Goal: Task Accomplishment & Management: Use online tool/utility

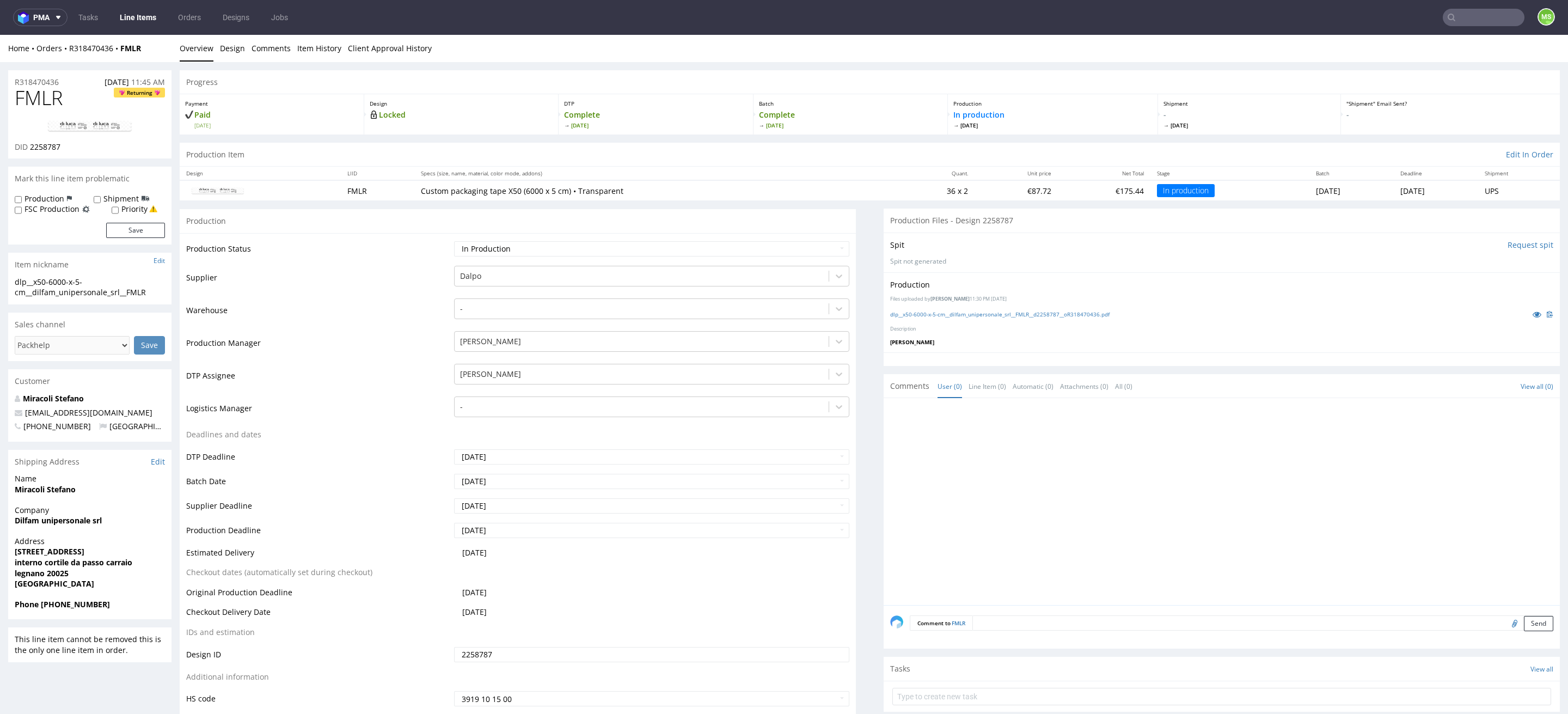
click at [132, 22] on link "Line Items" at bounding box center [138, 17] width 49 height 17
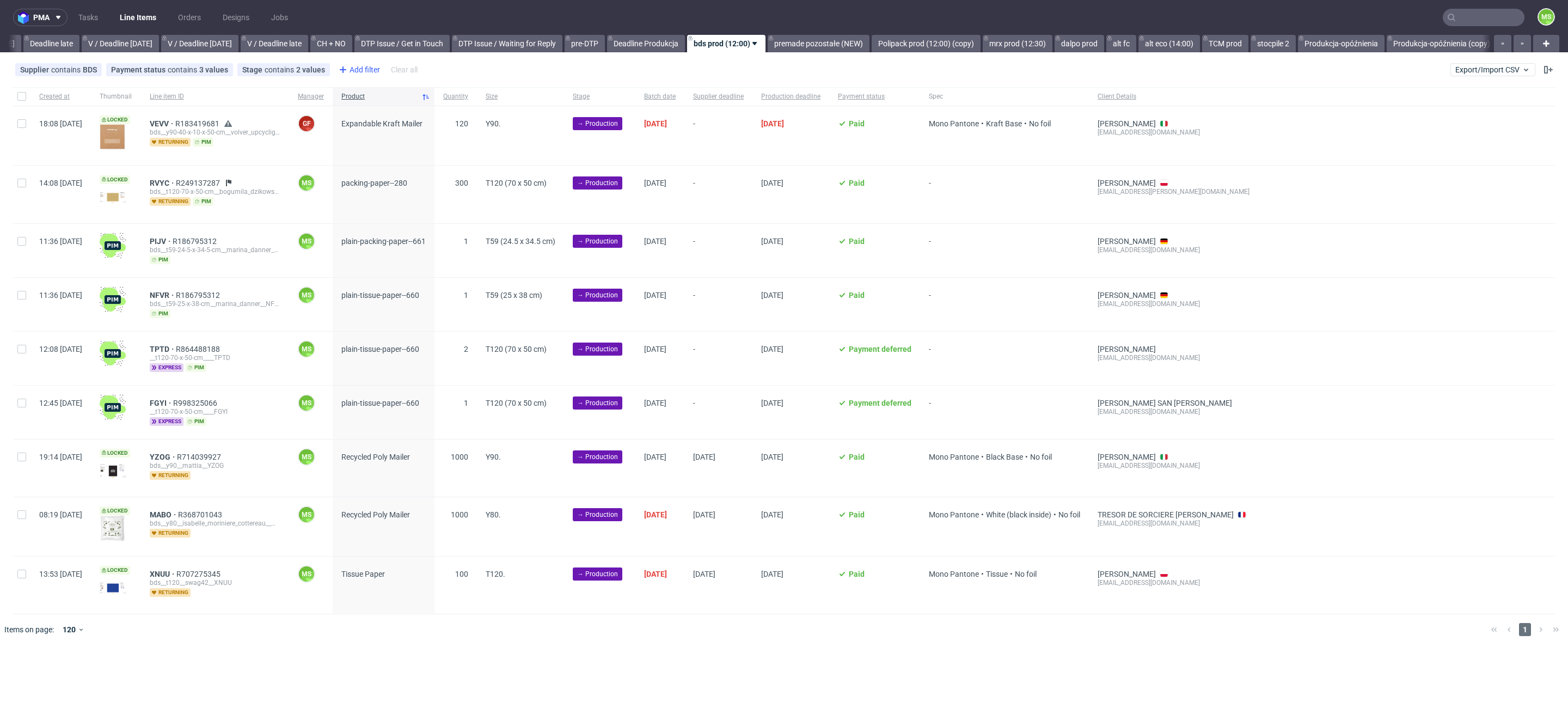
scroll to position [0, 1273]
drag, startPoint x: 840, startPoint y: 43, endPoint x: 935, endPoint y: 43, distance: 95.0
click at [840, 43] on link "premade pozostałe (NEW)" at bounding box center [811, 43] width 102 height 17
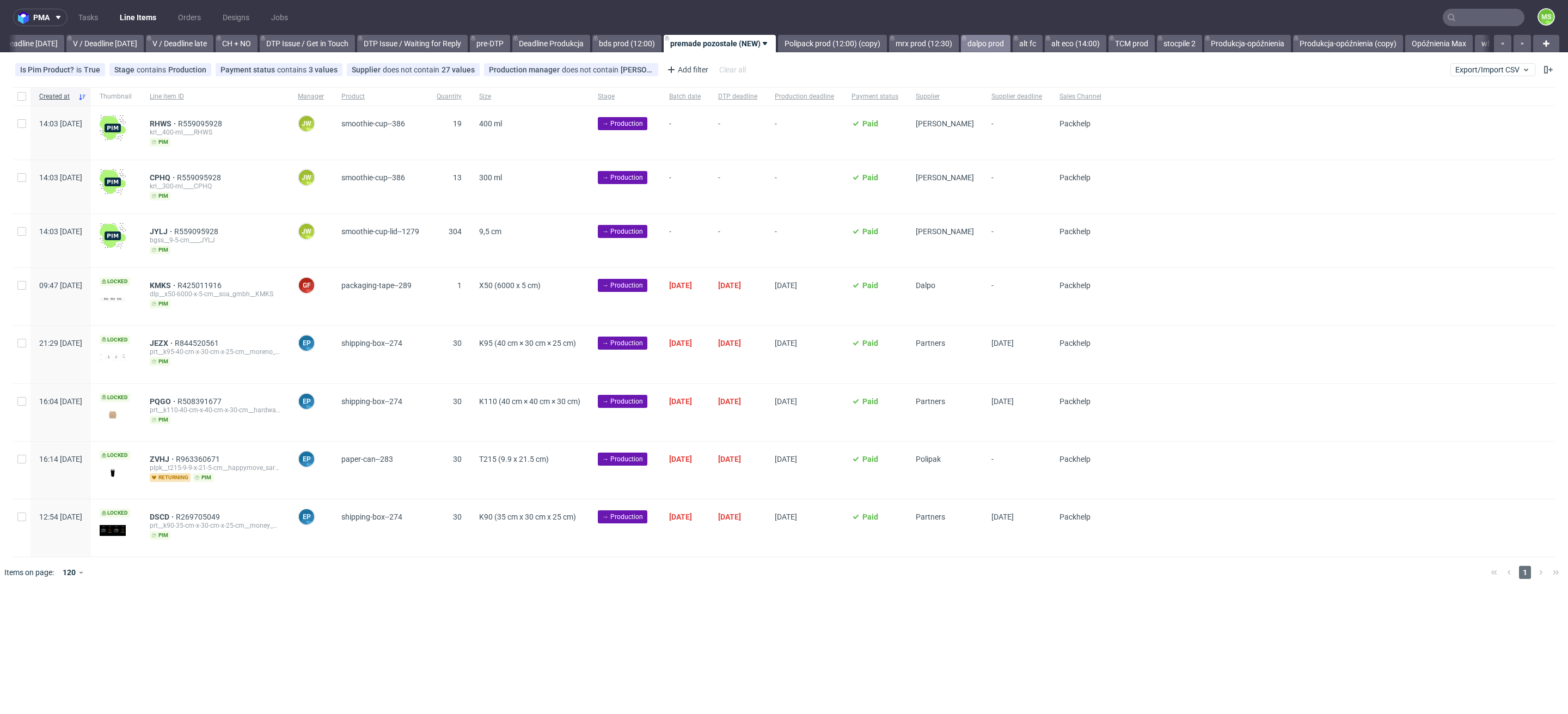
click at [1011, 41] on link "dalpo prod" at bounding box center [986, 43] width 49 height 17
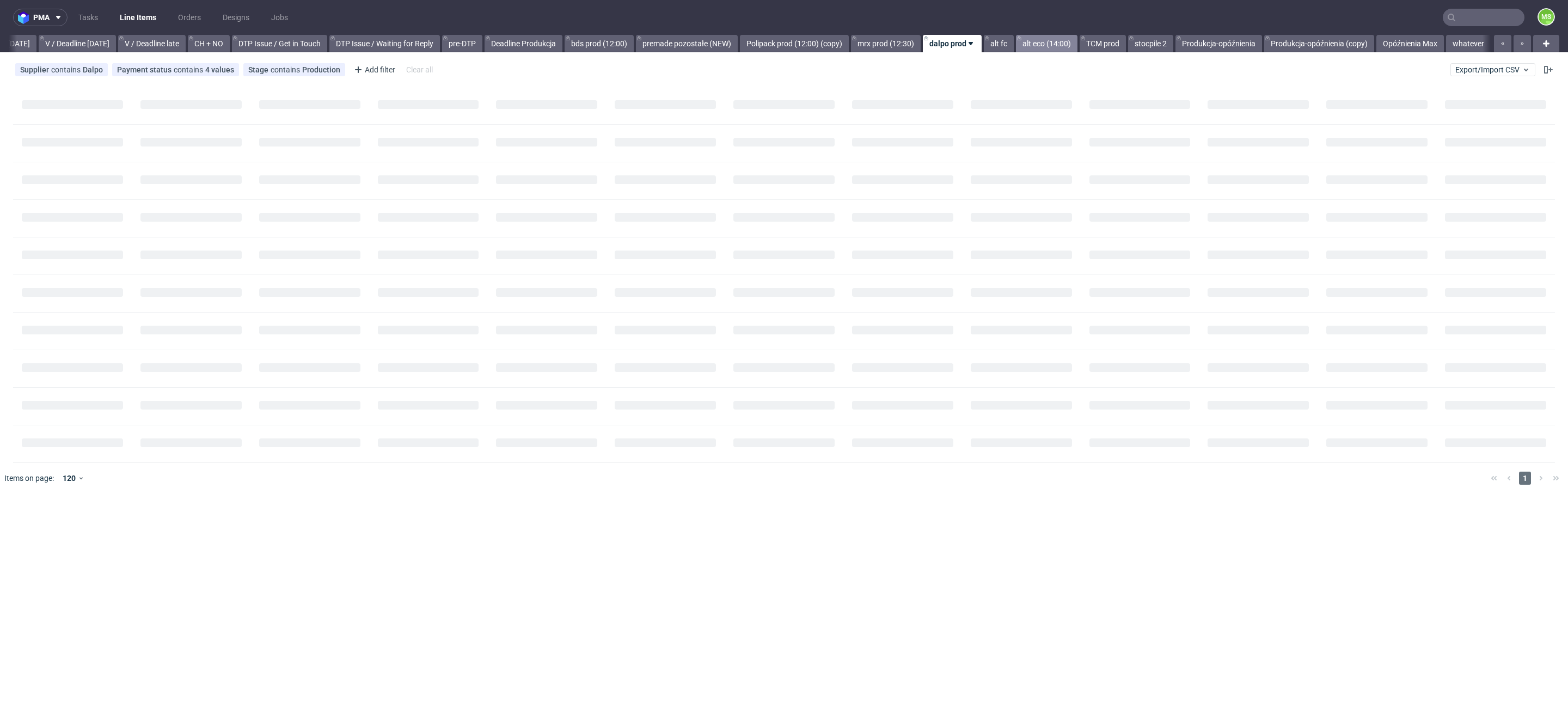
scroll to position [0, 1418]
click at [1004, 42] on link "alt fc" at bounding box center [999, 43] width 30 height 17
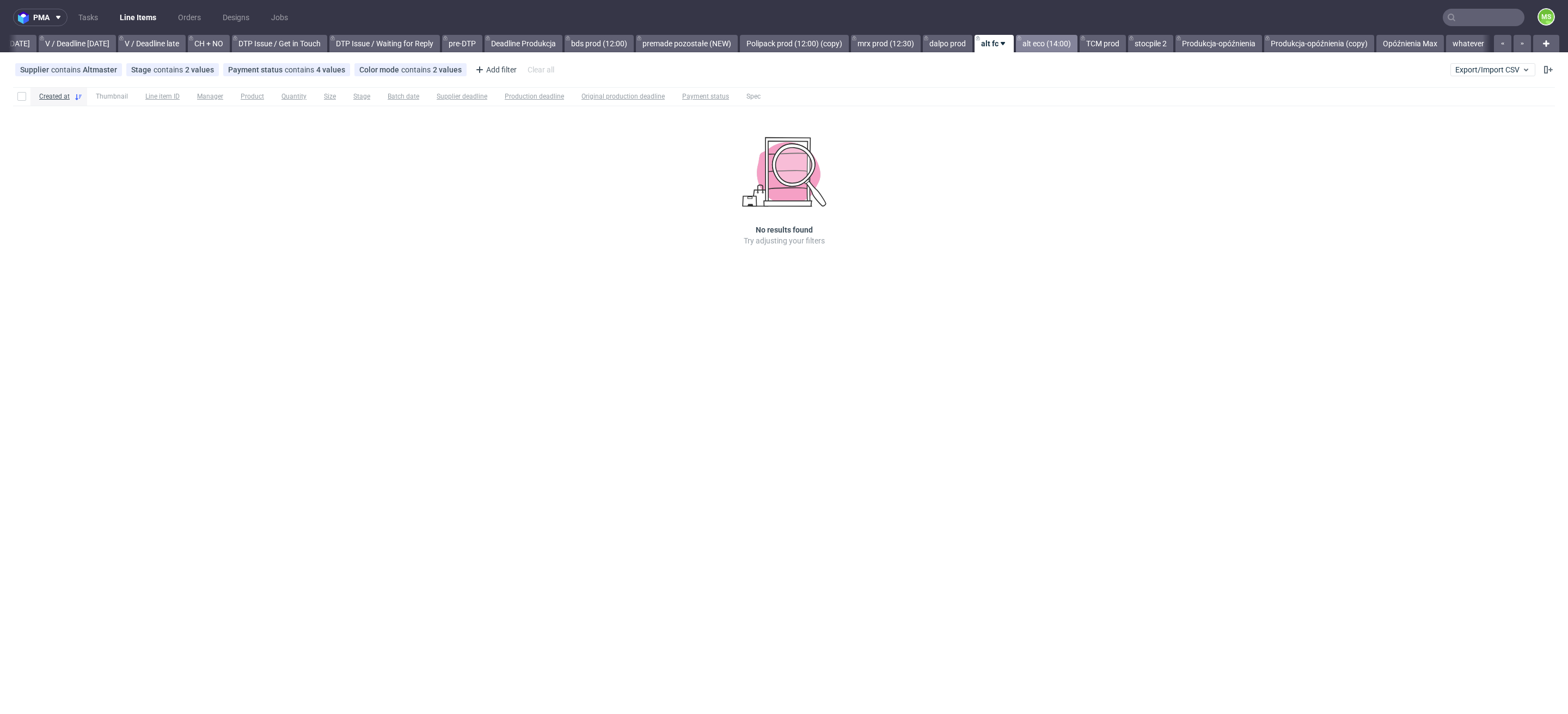
click at [1028, 43] on link "alt eco (14:00)" at bounding box center [1047, 43] width 62 height 17
click at [1096, 43] on link "TCM prod" at bounding box center [1103, 43] width 46 height 17
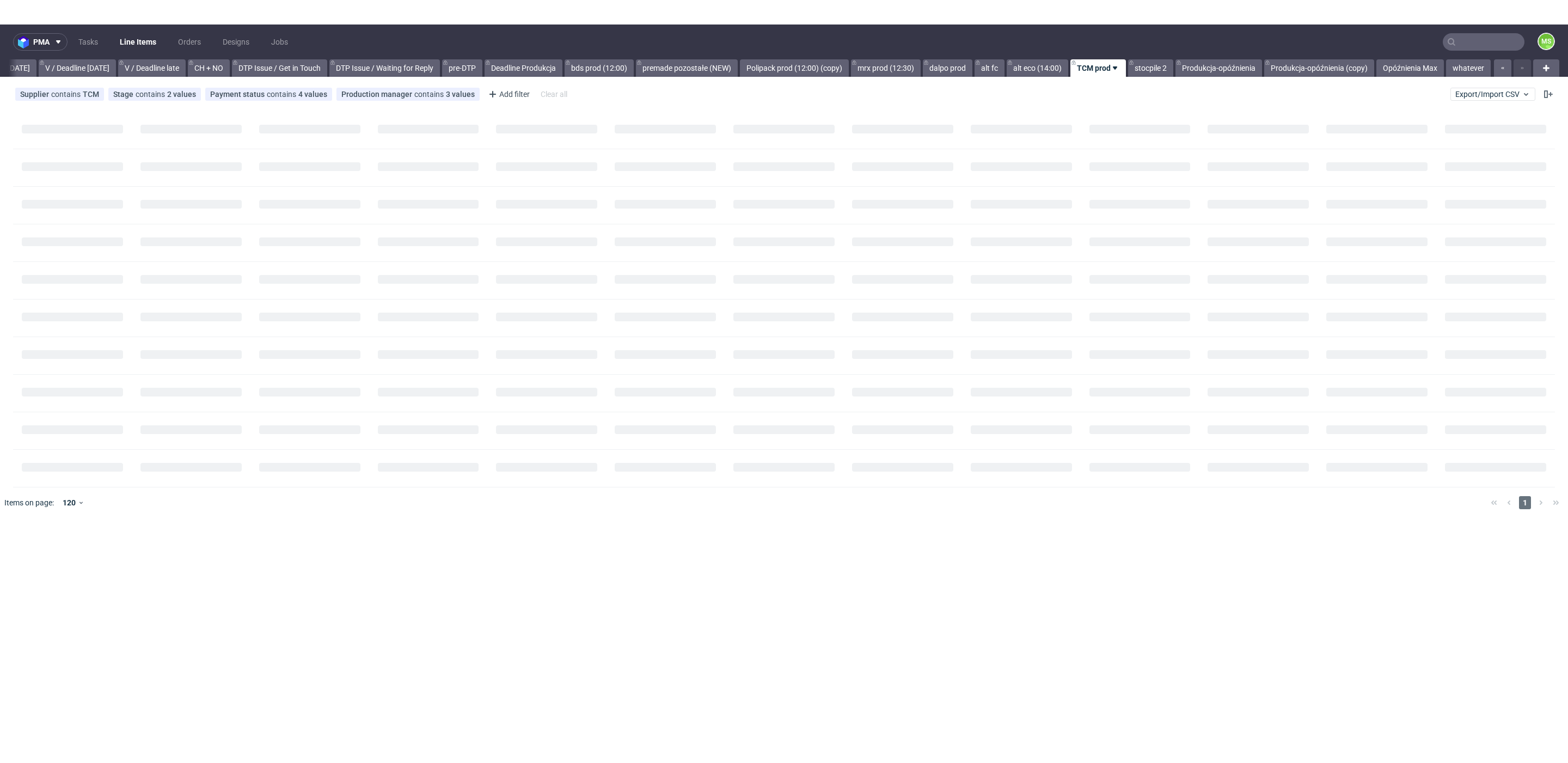
scroll to position [0, 1419]
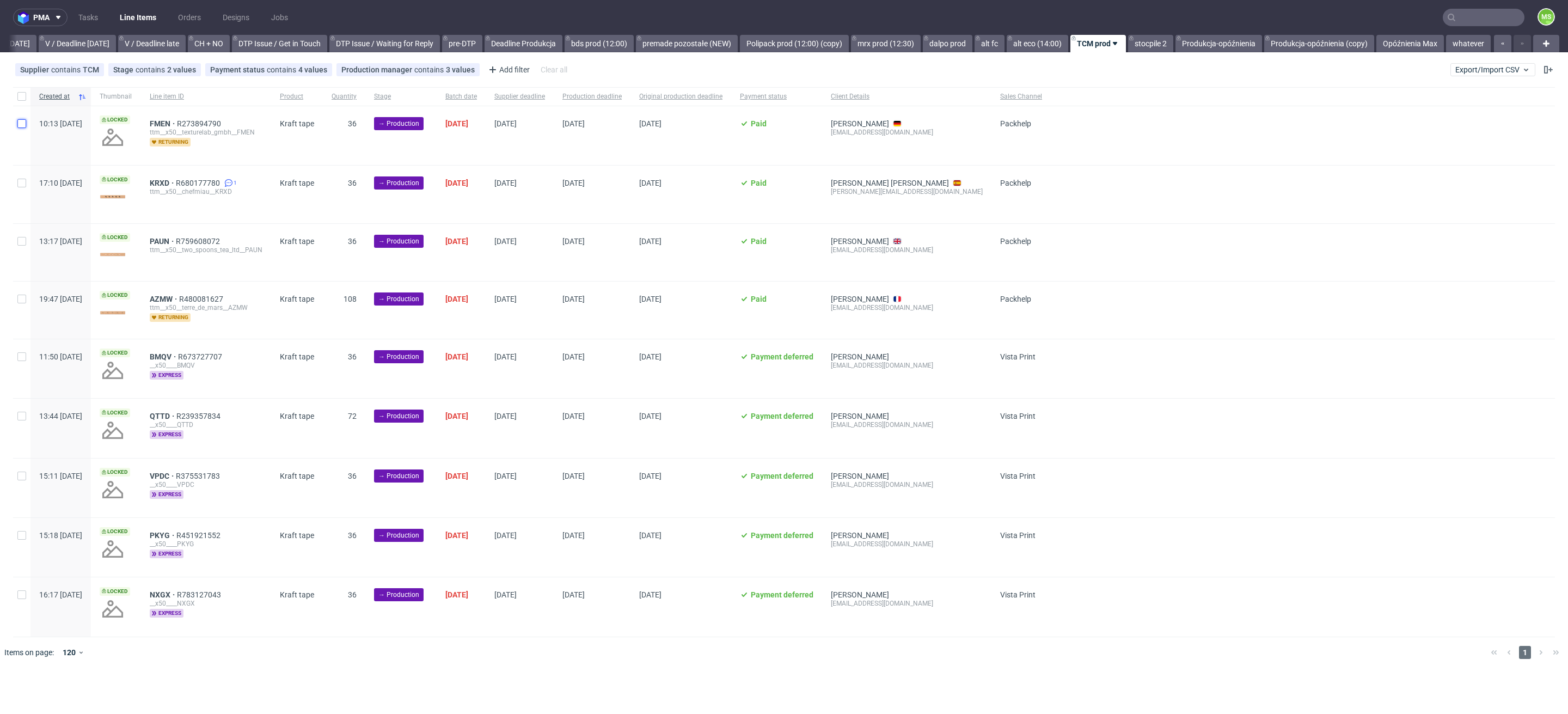
click at [21, 122] on input "checkbox" at bounding box center [21, 124] width 9 height 9
checkbox input "true"
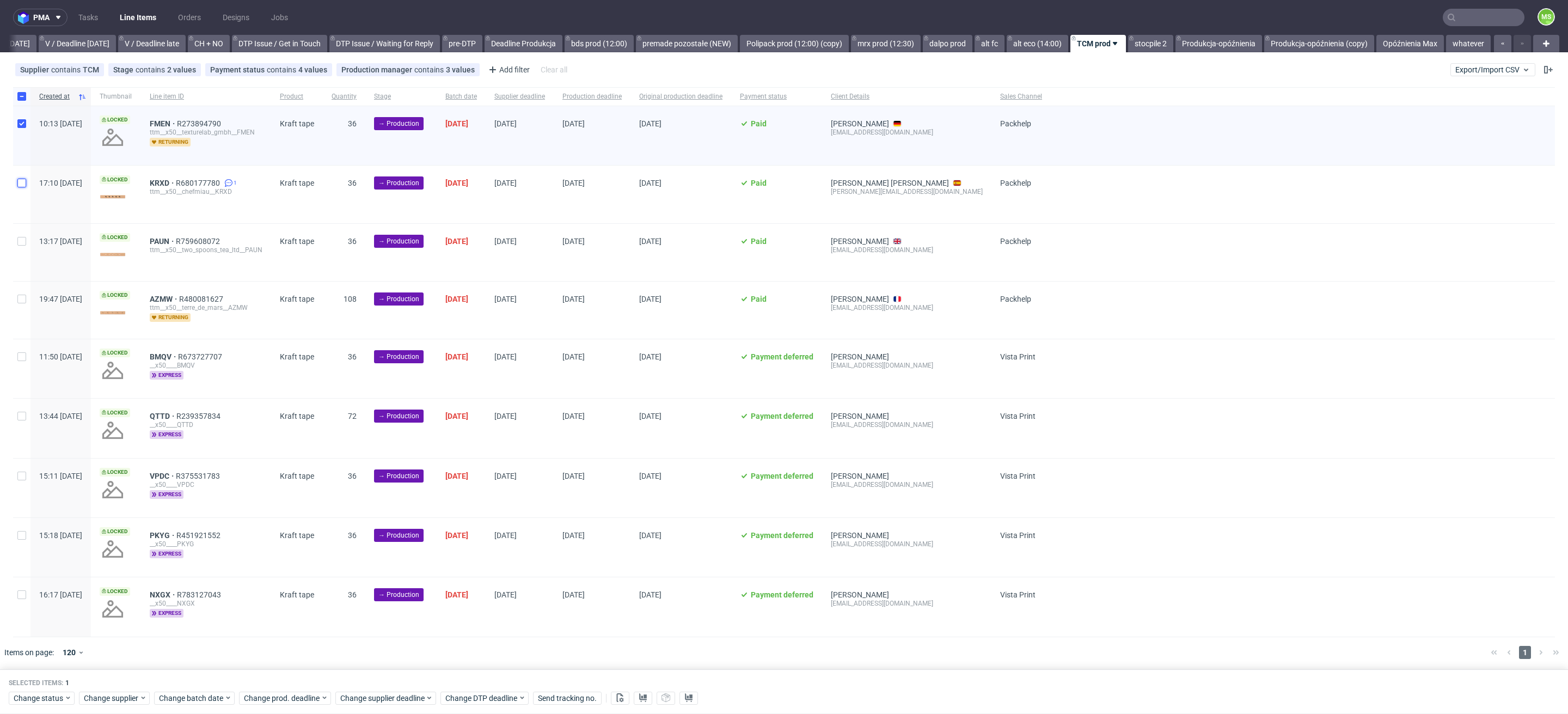
drag, startPoint x: 18, startPoint y: 186, endPoint x: 23, endPoint y: 207, distance: 21.6
click at [18, 186] on input "checkbox" at bounding box center [21, 183] width 9 height 9
checkbox input "true"
drag, startPoint x: 22, startPoint y: 242, endPoint x: 30, endPoint y: 257, distance: 17.0
click at [22, 244] on input "checkbox" at bounding box center [21, 241] width 9 height 9
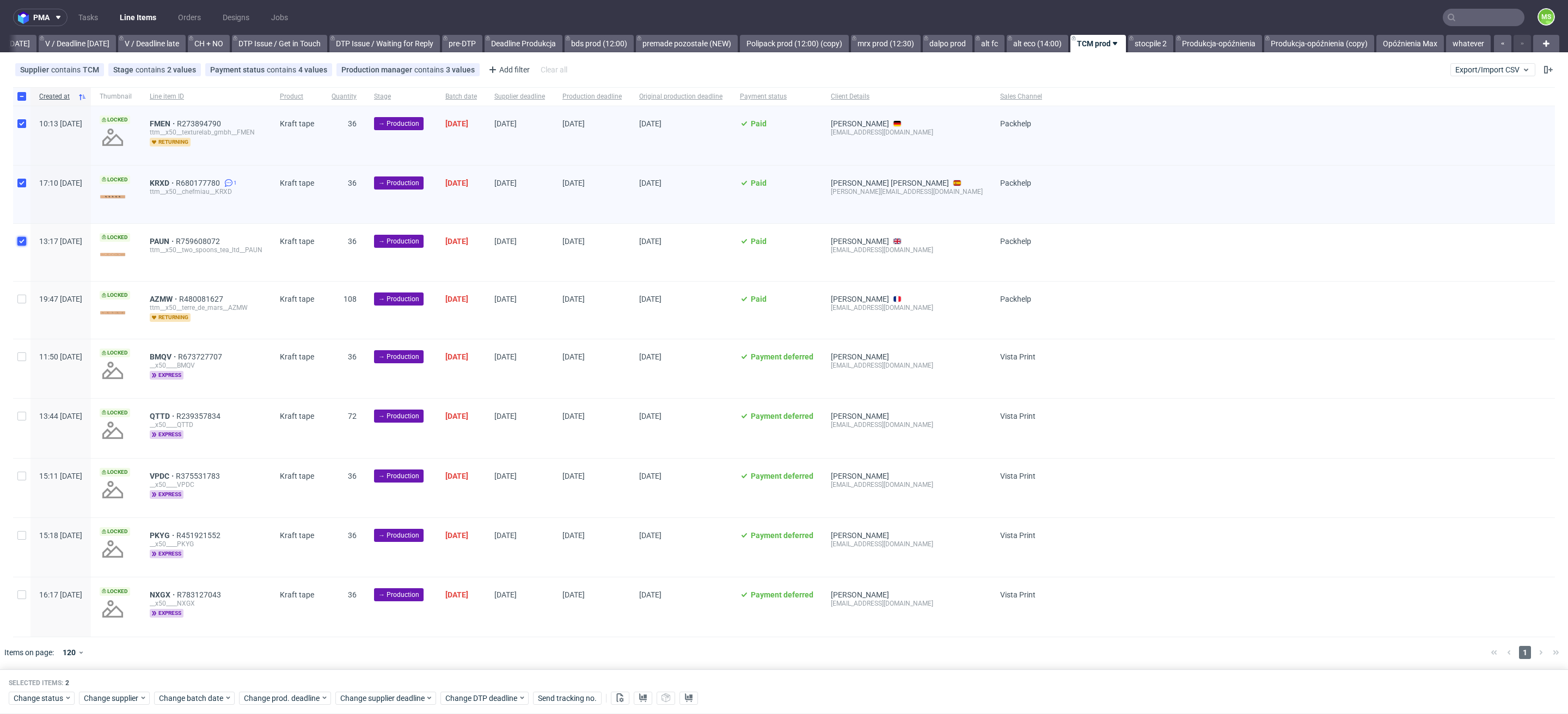
checkbox input "true"
click at [21, 296] on input "checkbox" at bounding box center [21, 299] width 9 height 9
checkbox input "true"
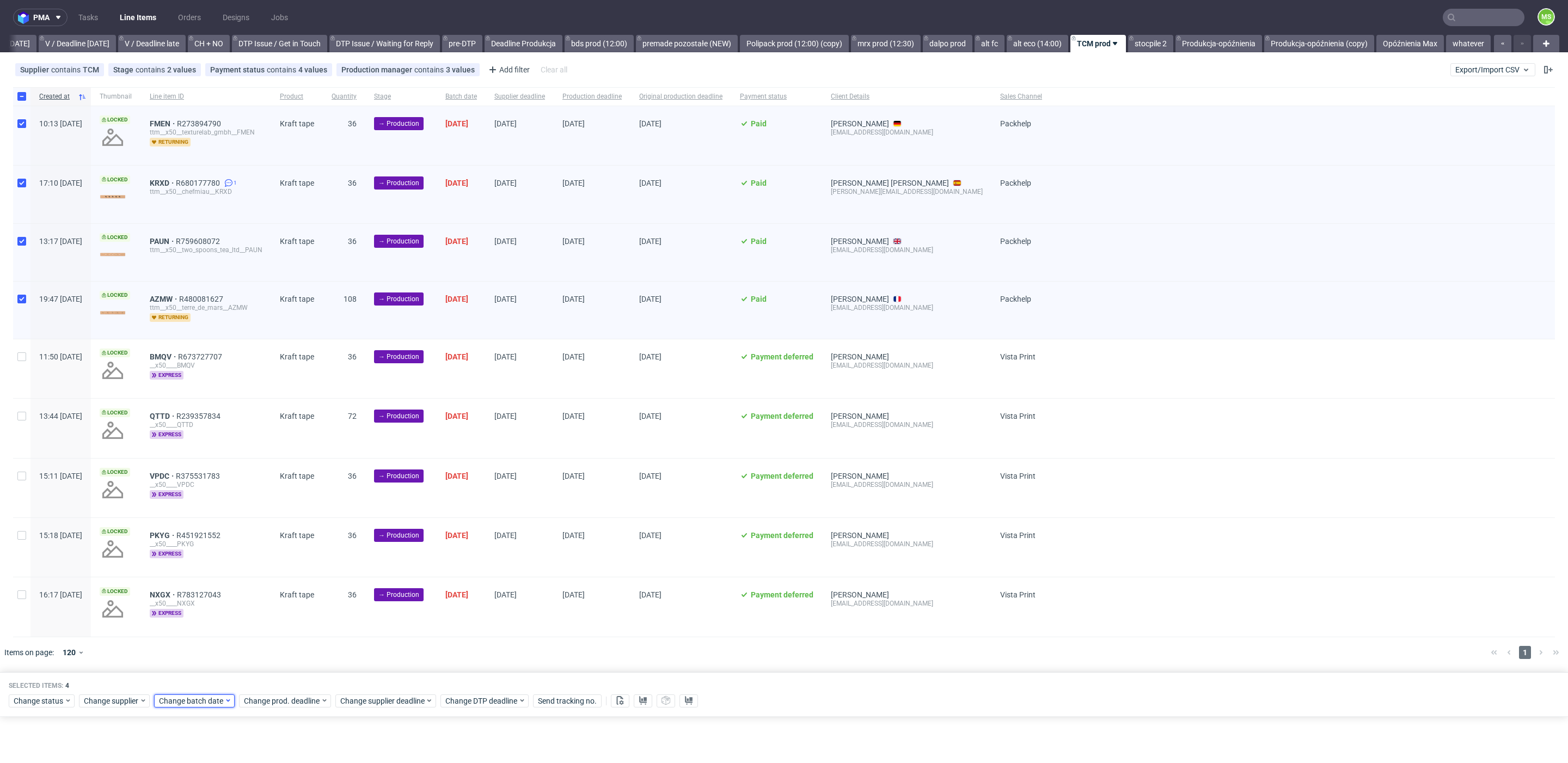
click at [190, 701] on span "Change batch date" at bounding box center [192, 701] width 65 height 11
drag, startPoint x: 231, startPoint y: 621, endPoint x: 253, endPoint y: 652, distance: 38.0
click at [231, 622] on button "24" at bounding box center [227, 619] width 17 height 17
drag, startPoint x: 282, startPoint y: 677, endPoint x: 286, endPoint y: 701, distance: 24.3
click at [282, 680] on span "Save" at bounding box center [283, 676] width 17 height 8
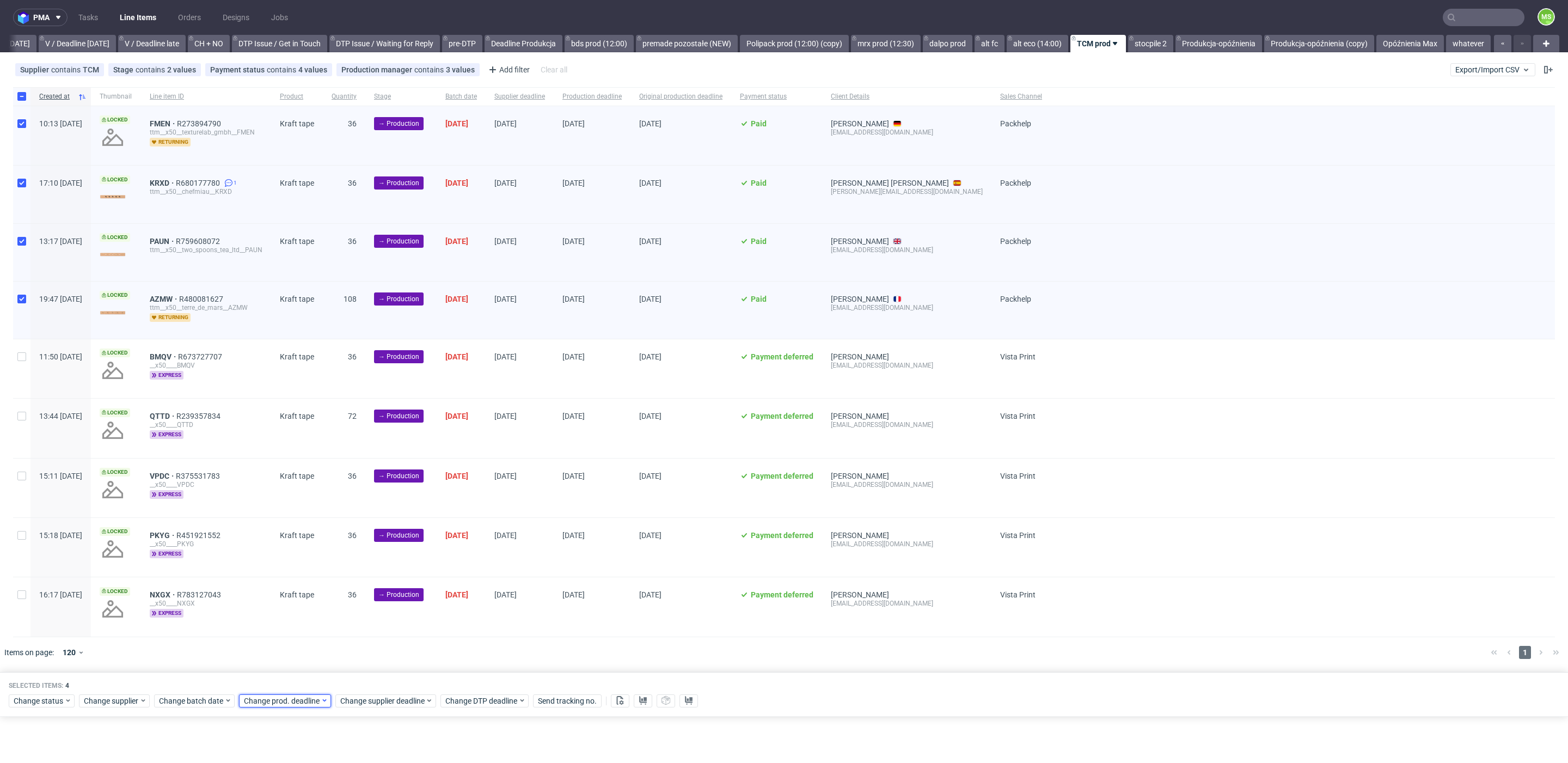
click at [286, 701] on span "Change prod. deadline" at bounding box center [282, 701] width 77 height 11
click at [370, 519] on use "Go forward 1 month" at bounding box center [368, 519] width 8 height 7
drag, startPoint x: 272, startPoint y: 622, endPoint x: 318, endPoint y: 642, distance: 50.2
click at [273, 622] on span "20" at bounding box center [276, 620] width 9 height 11
drag, startPoint x: 372, startPoint y: 676, endPoint x: 378, endPoint y: 683, distance: 9.2
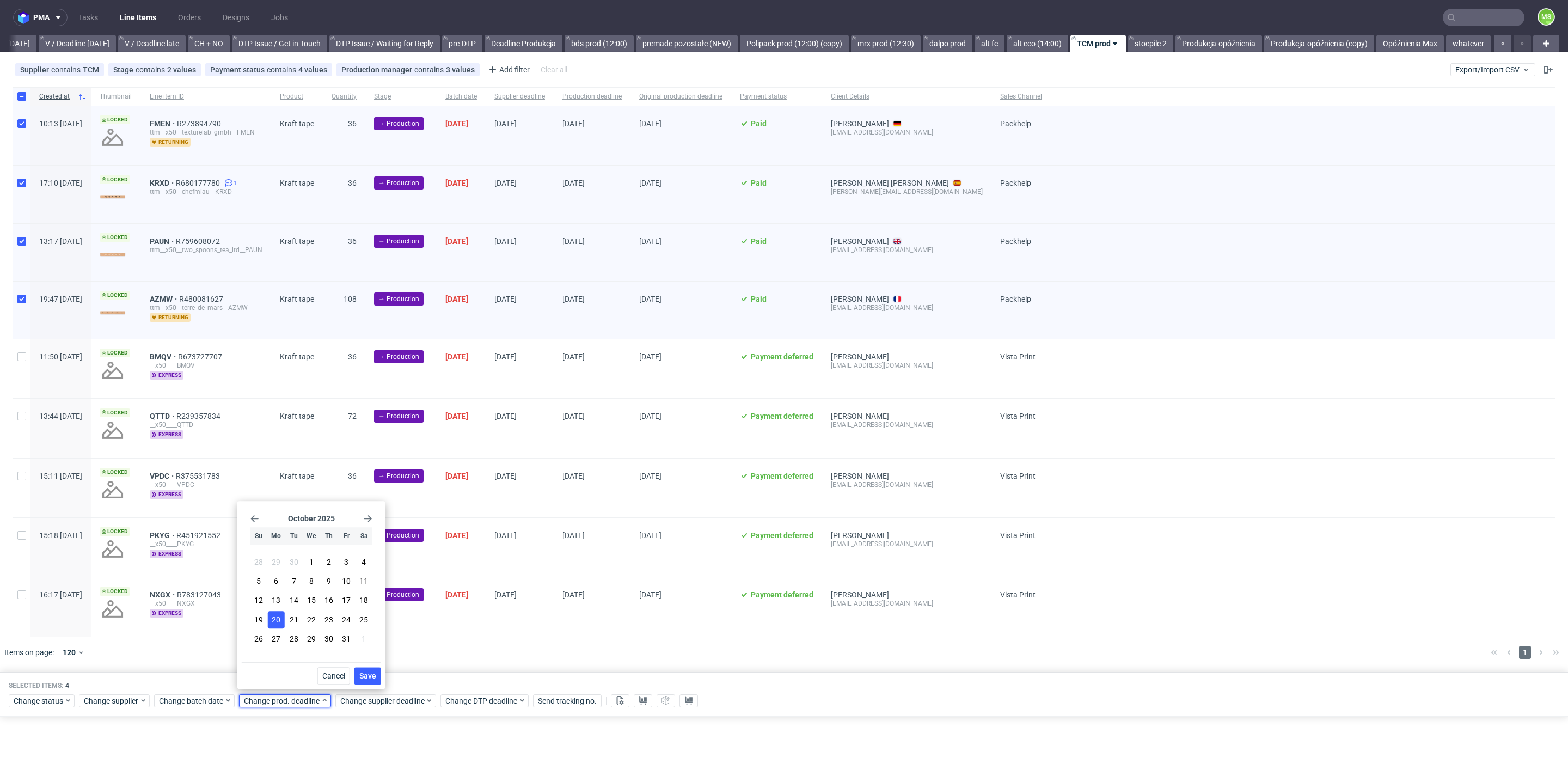
click at [373, 678] on span "Save" at bounding box center [367, 676] width 17 height 8
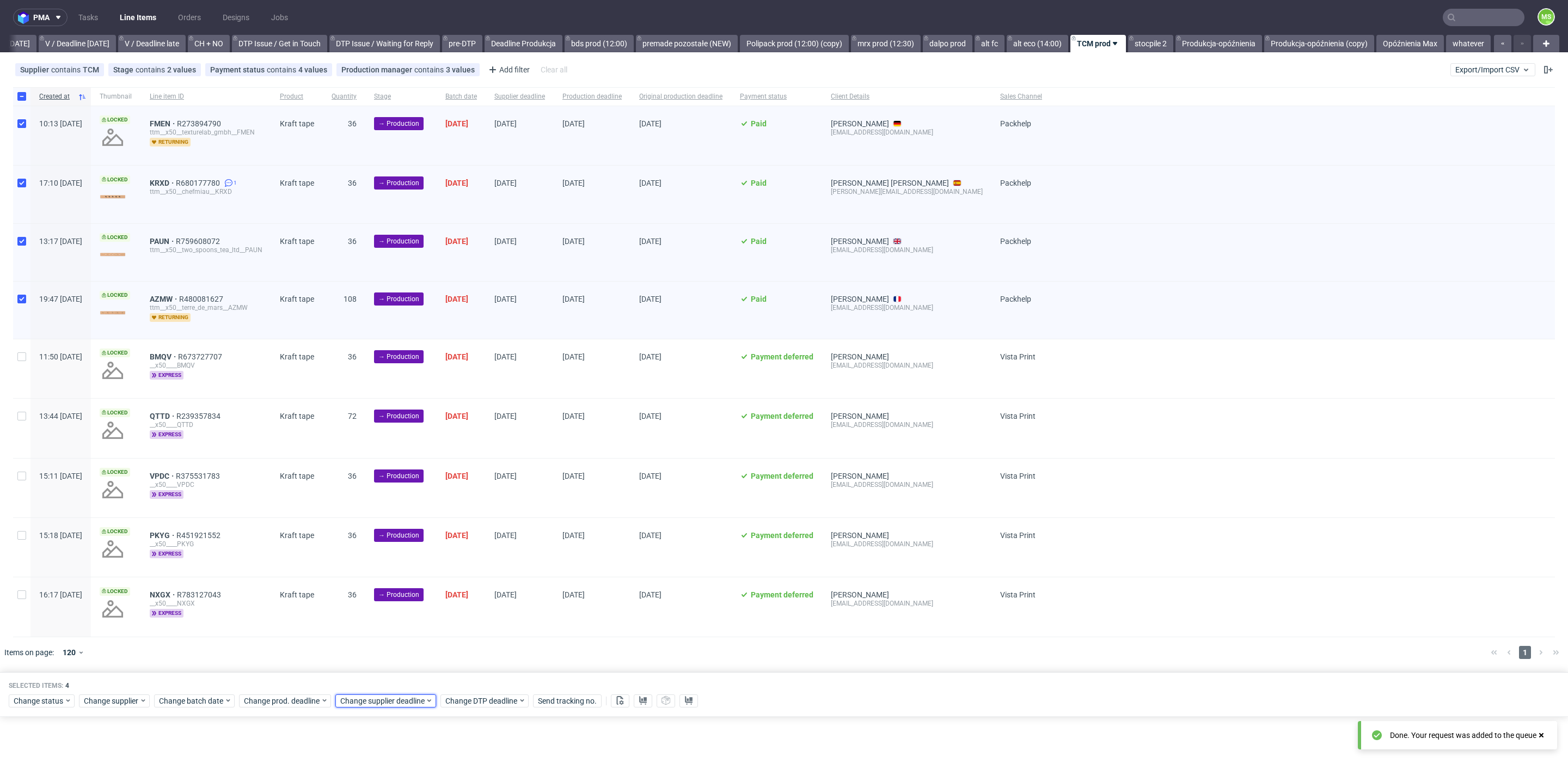
drag, startPoint x: 391, startPoint y: 696, endPoint x: 397, endPoint y: 691, distance: 7.8
click at [392, 696] on span "Change supplier deadline" at bounding box center [383, 701] width 85 height 11
click at [464, 518] on icon "Go forward 1 month" at bounding box center [464, 519] width 9 height 9
click at [380, 616] on button "20" at bounding box center [373, 619] width 17 height 17
drag, startPoint x: 465, startPoint y: 674, endPoint x: 457, endPoint y: 632, distance: 42.8
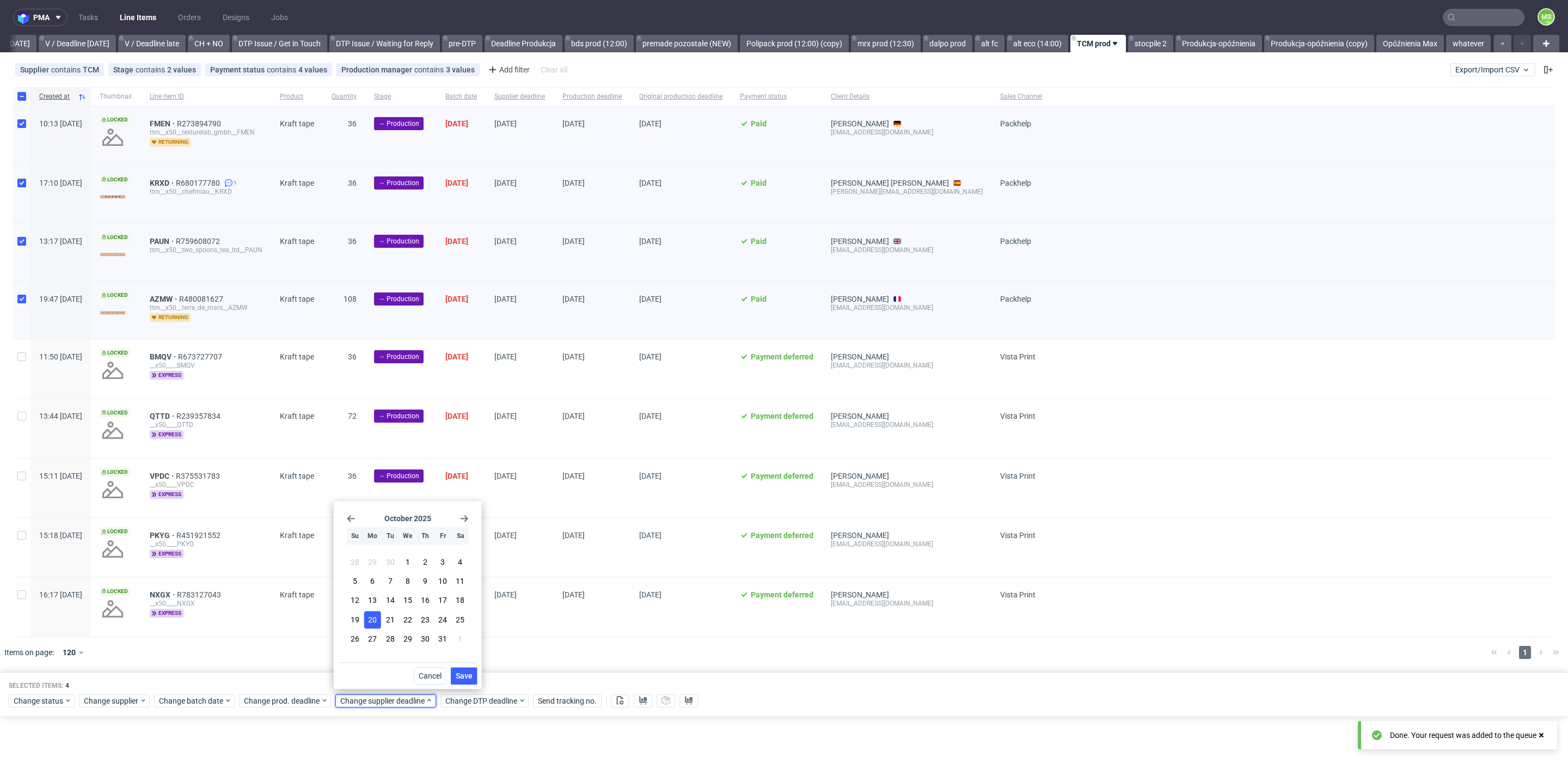
click at [465, 674] on span "Save" at bounding box center [464, 676] width 17 height 8
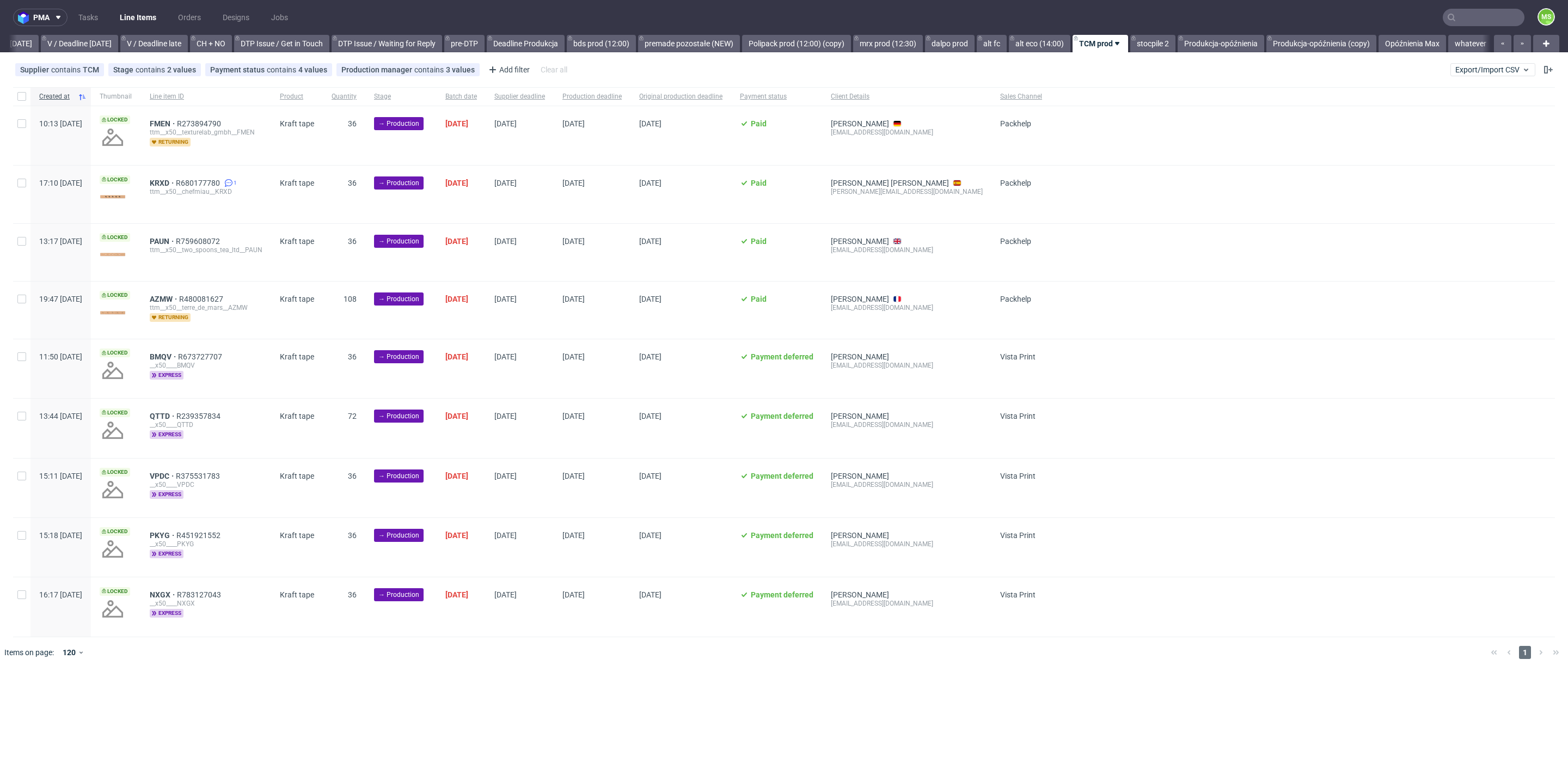
scroll to position [0, 1419]
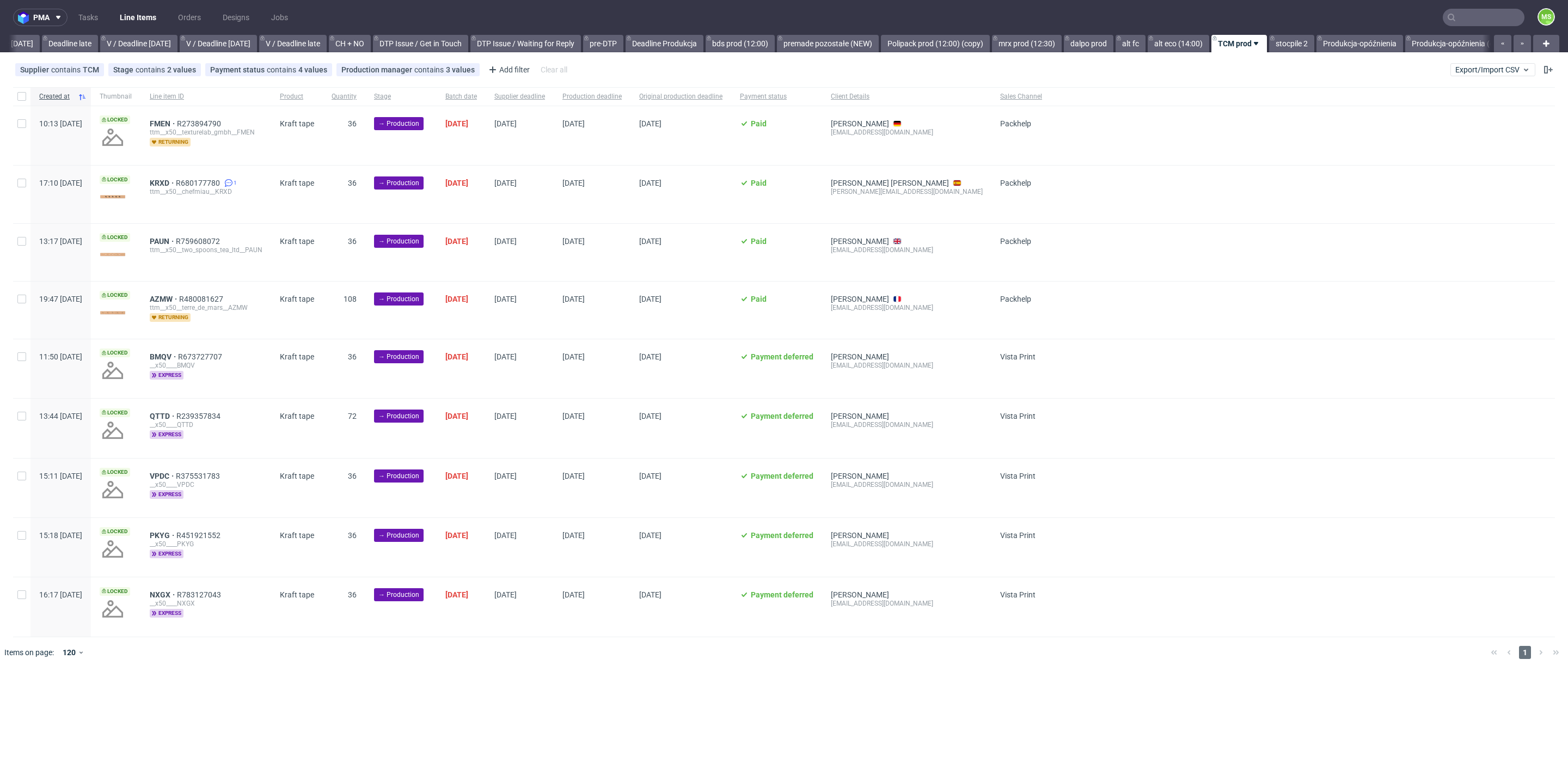
scroll to position [0, 1381]
click at [23, 97] on input "checkbox" at bounding box center [21, 96] width 9 height 9
checkbox input "true"
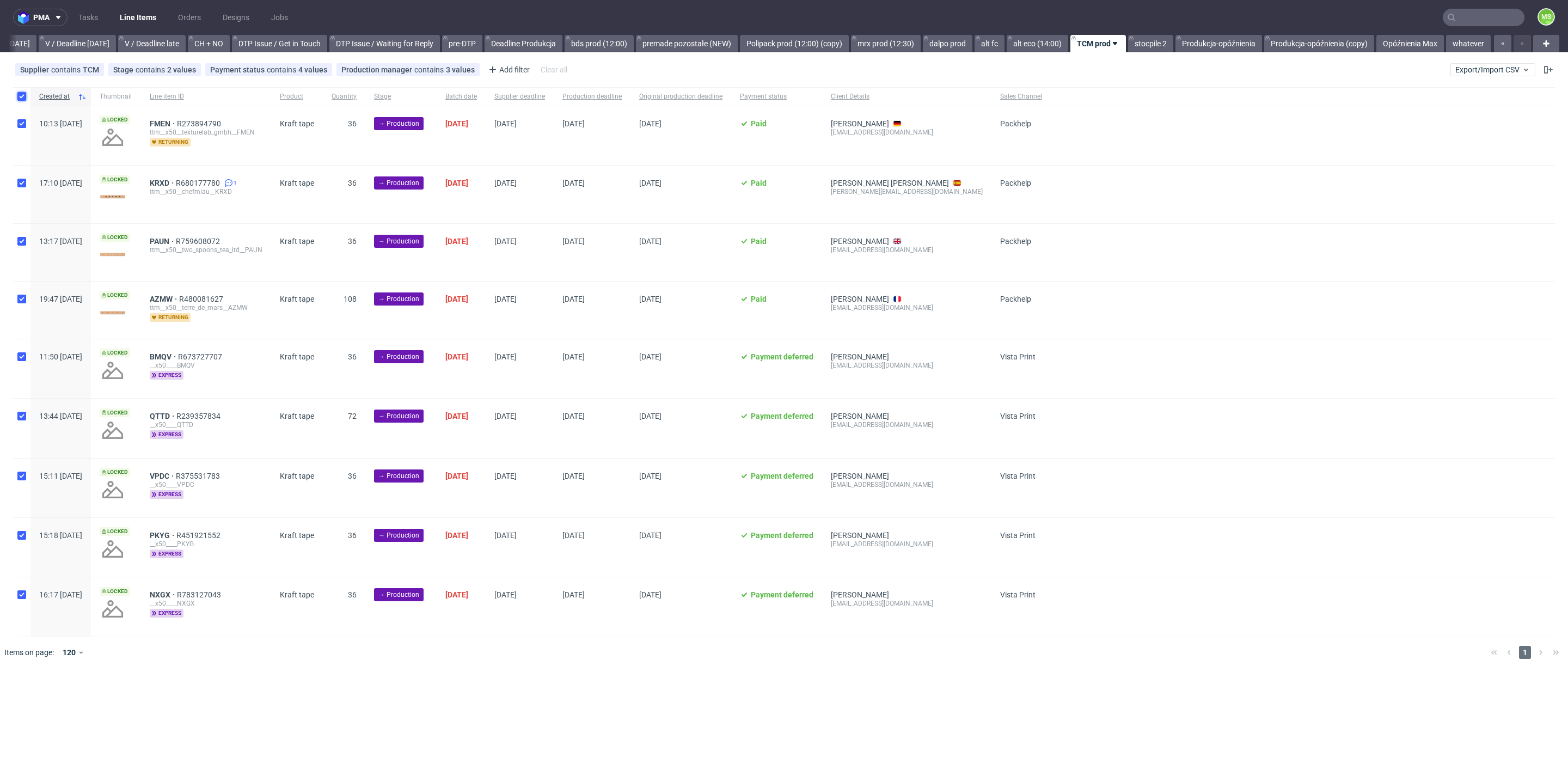
checkbox input "true"
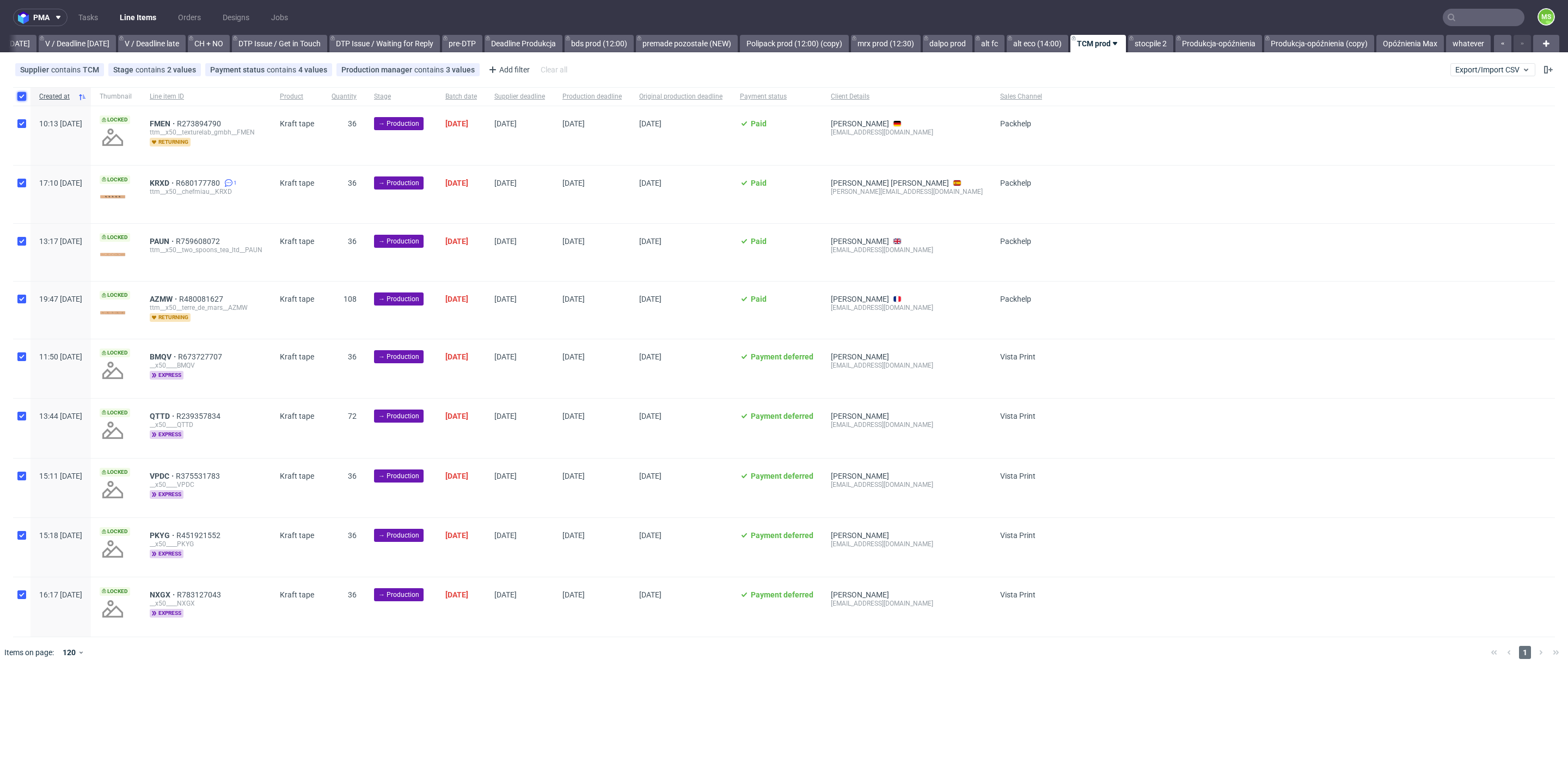
checkbox input "true"
click at [621, 699] on use at bounding box center [621, 701] width 7 height 9
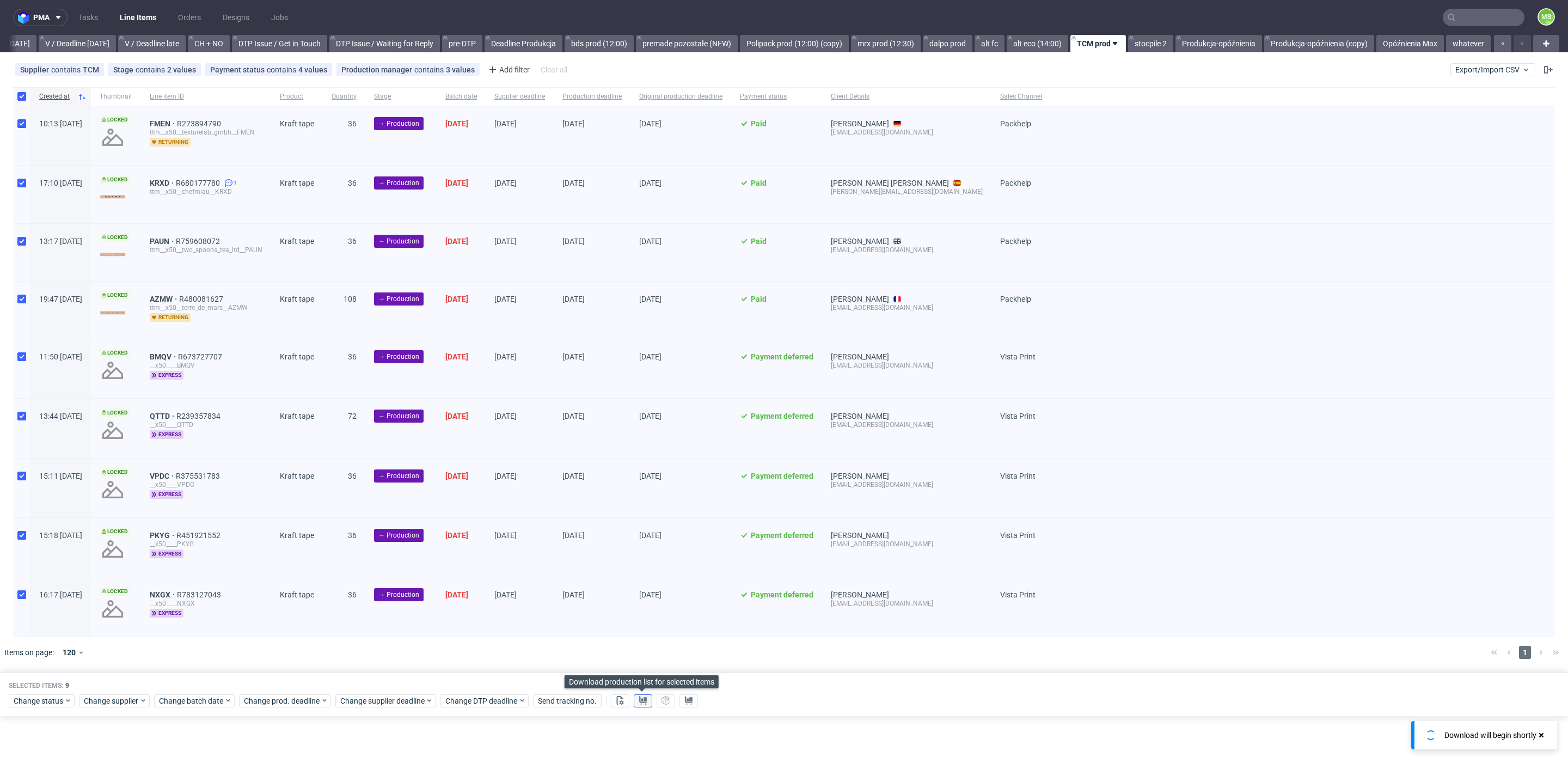
click at [643, 699] on use at bounding box center [643, 701] width 8 height 9
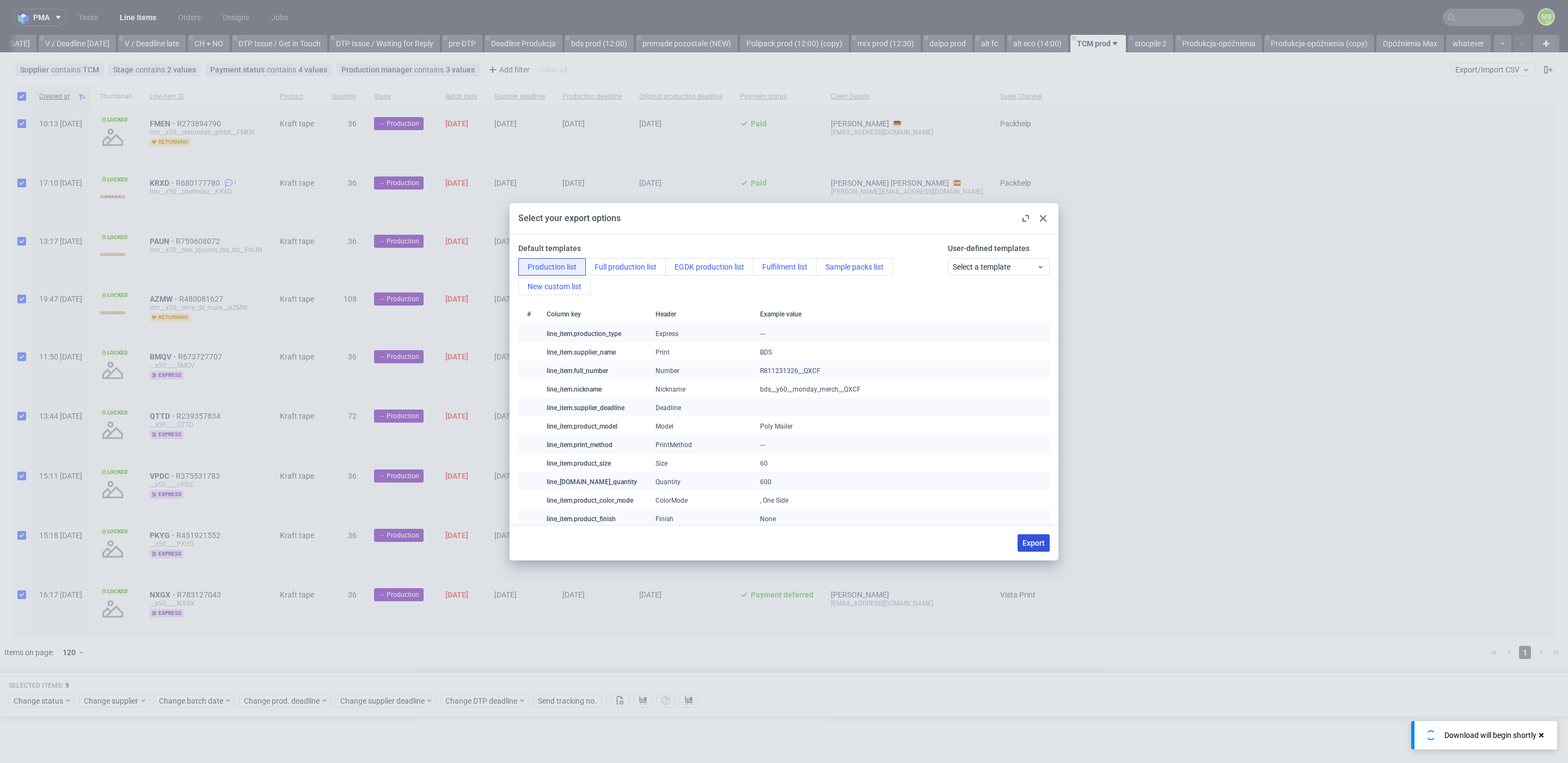
click at [1028, 541] on span "Export" at bounding box center [1033, 543] width 23 height 8
checkbox input "false"
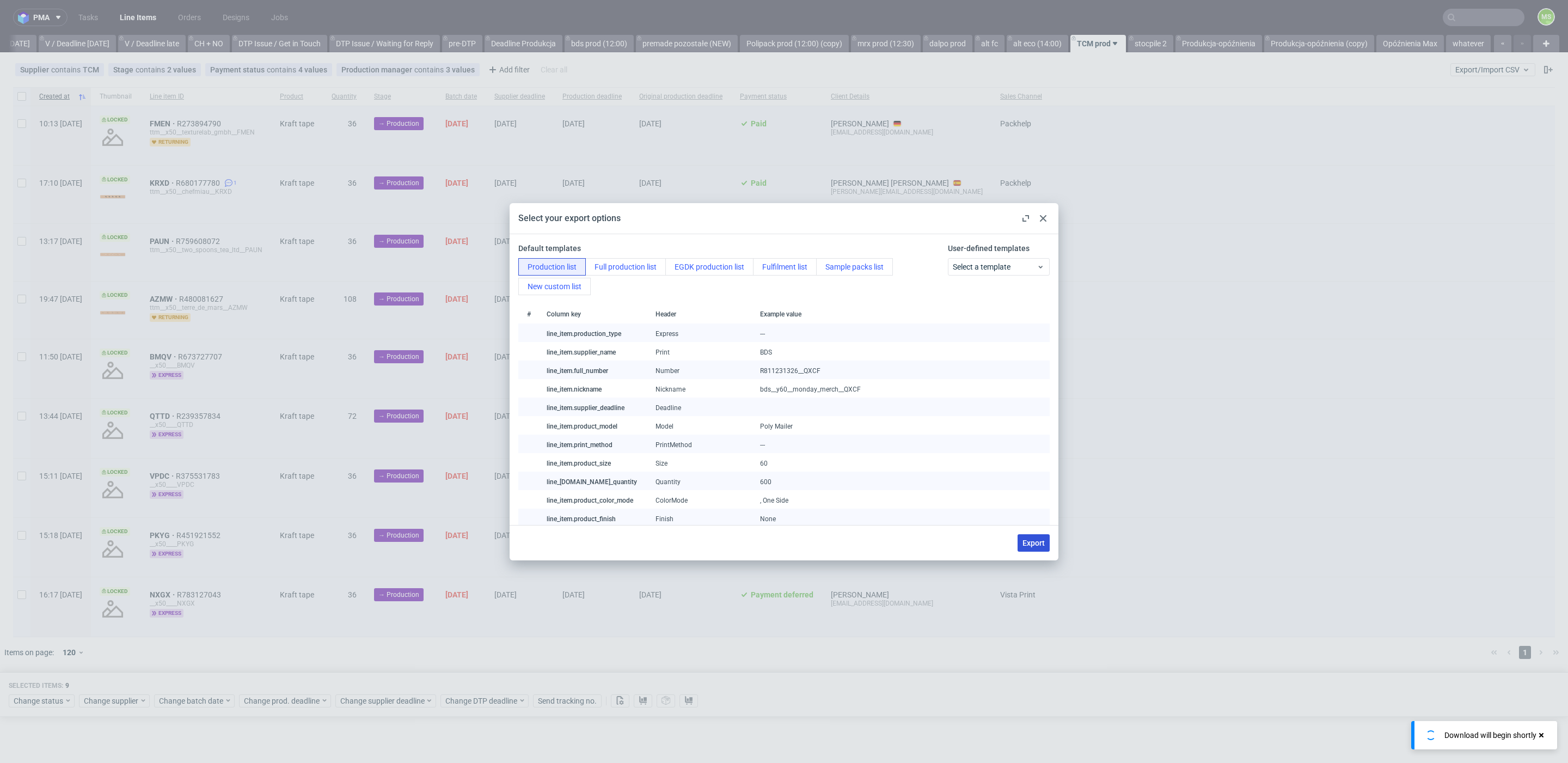
checkbox input "false"
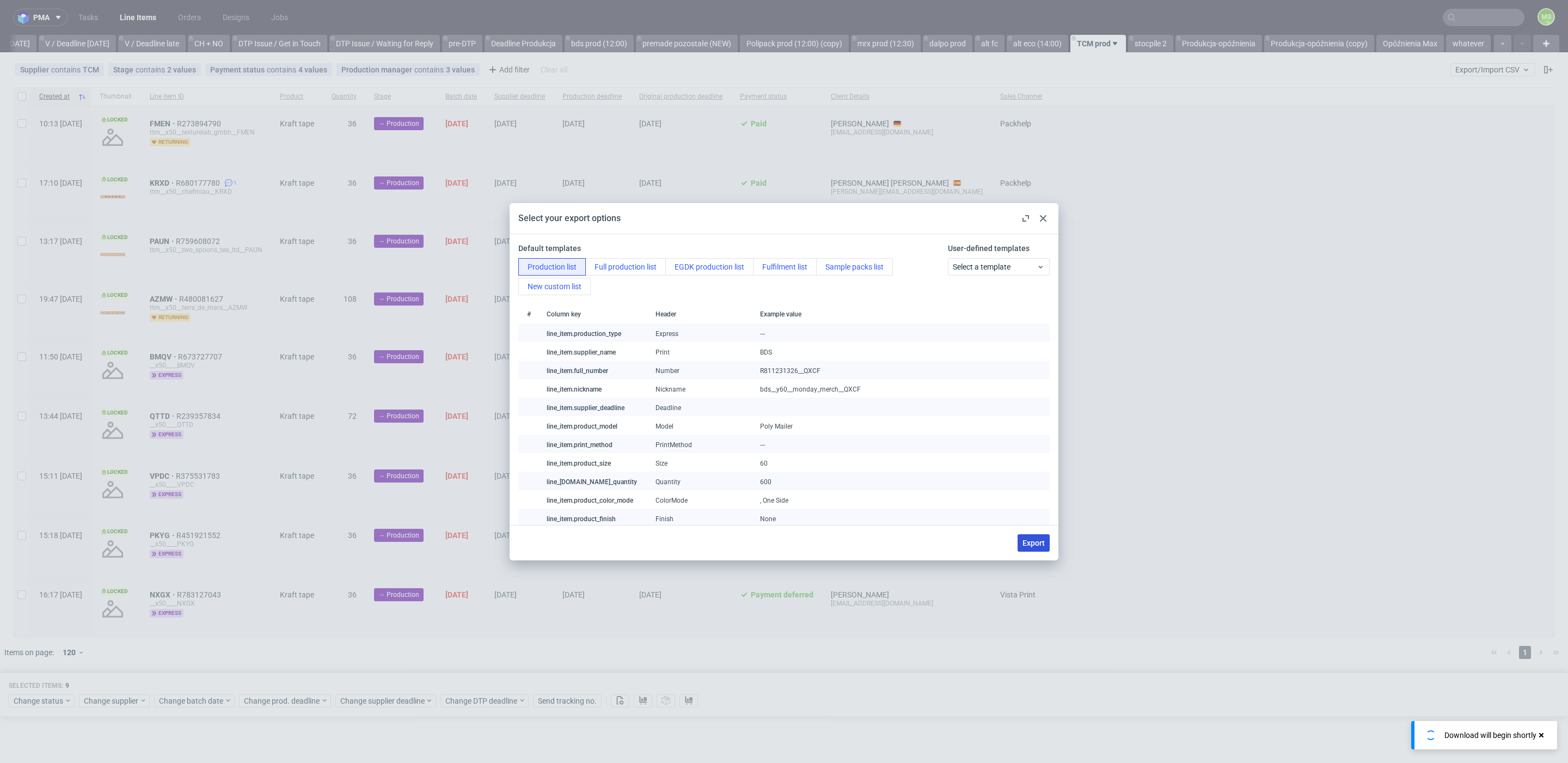
checkbox input "false"
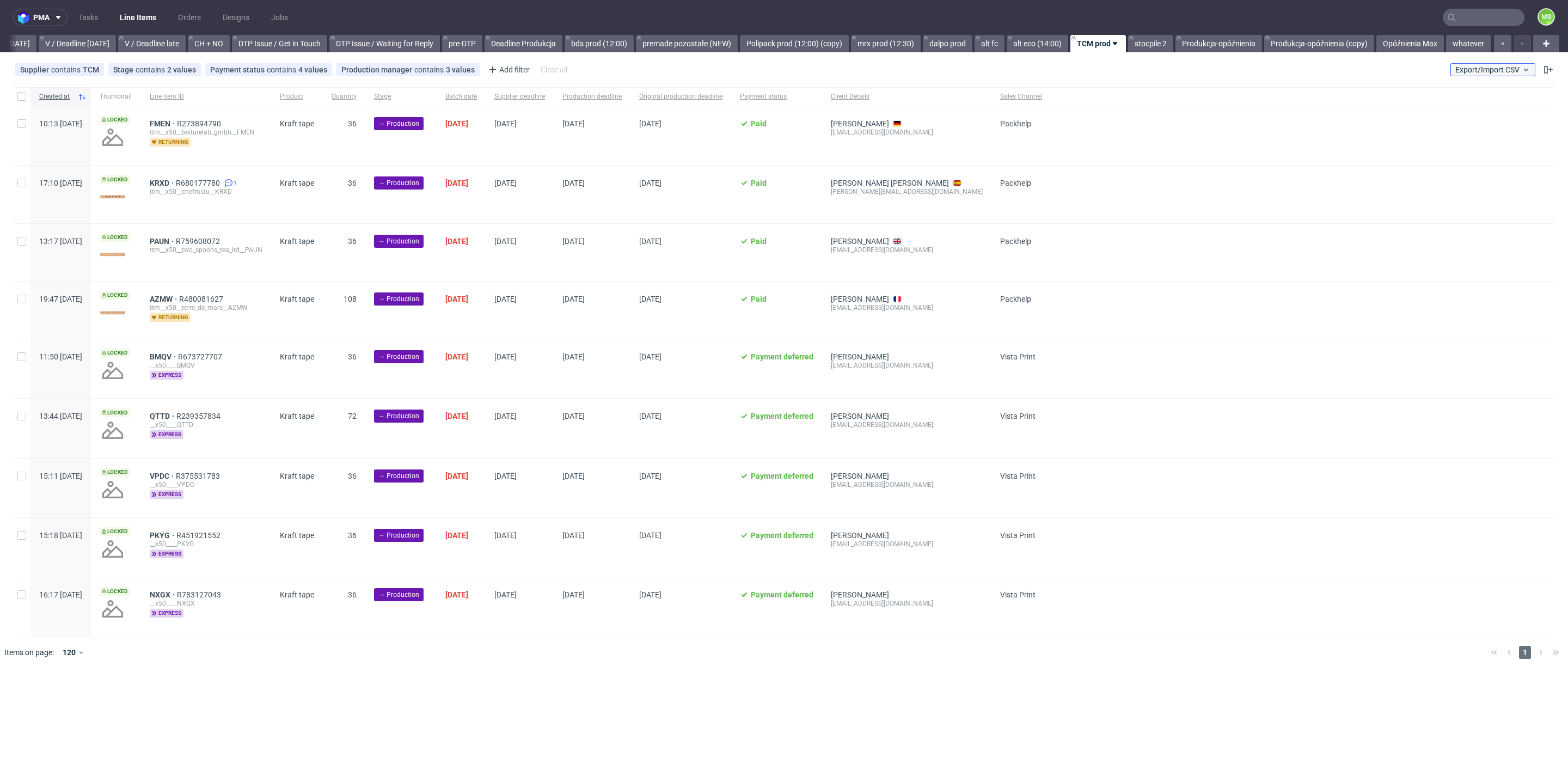
click at [1484, 73] on span "Export/Import CSV" at bounding box center [1492, 69] width 75 height 9
click at [1461, 114] on link "Import shipments CSV" at bounding box center [1468, 113] width 128 height 17
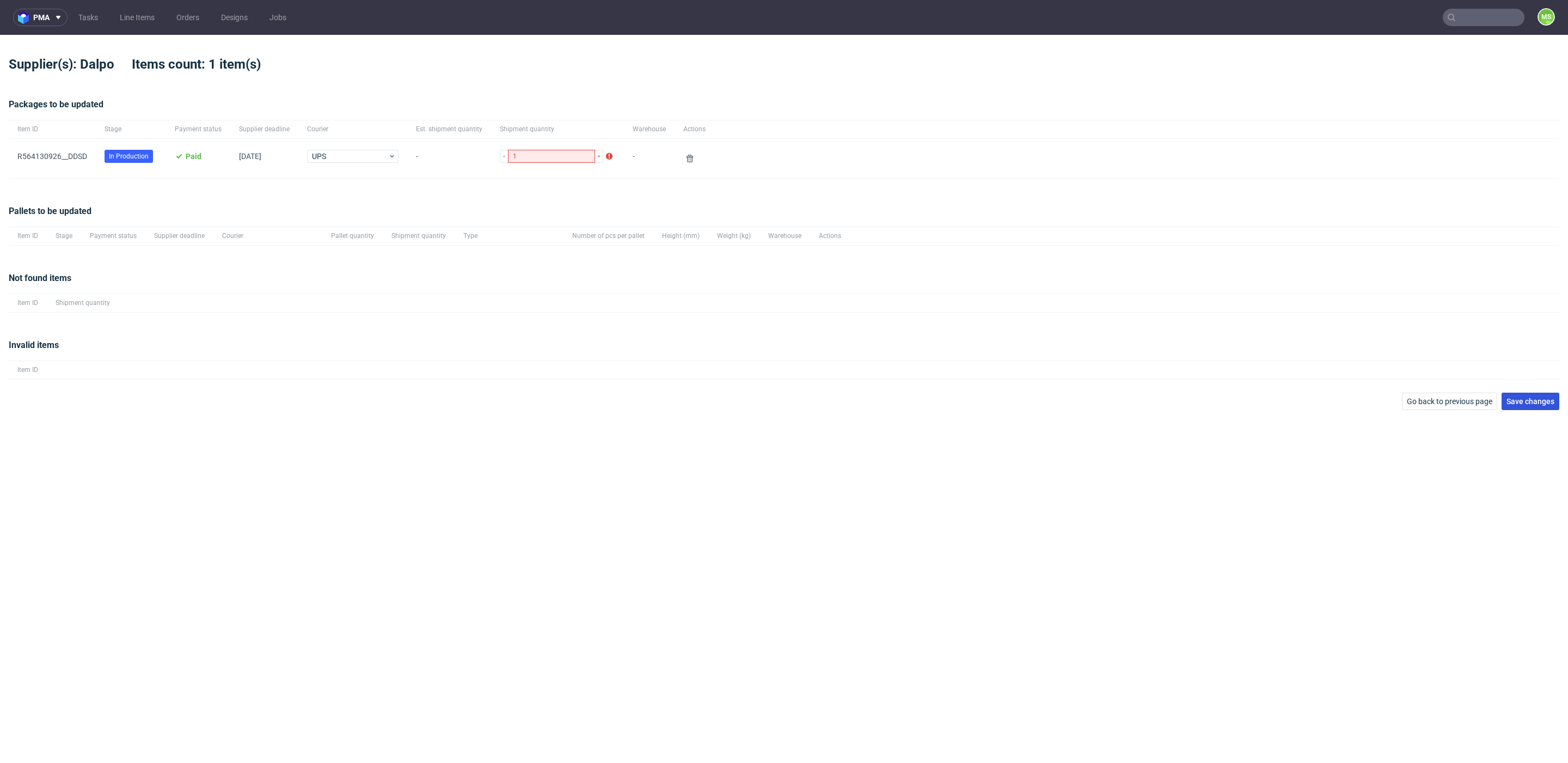
click at [1541, 403] on span "Save changes" at bounding box center [1530, 401] width 48 height 8
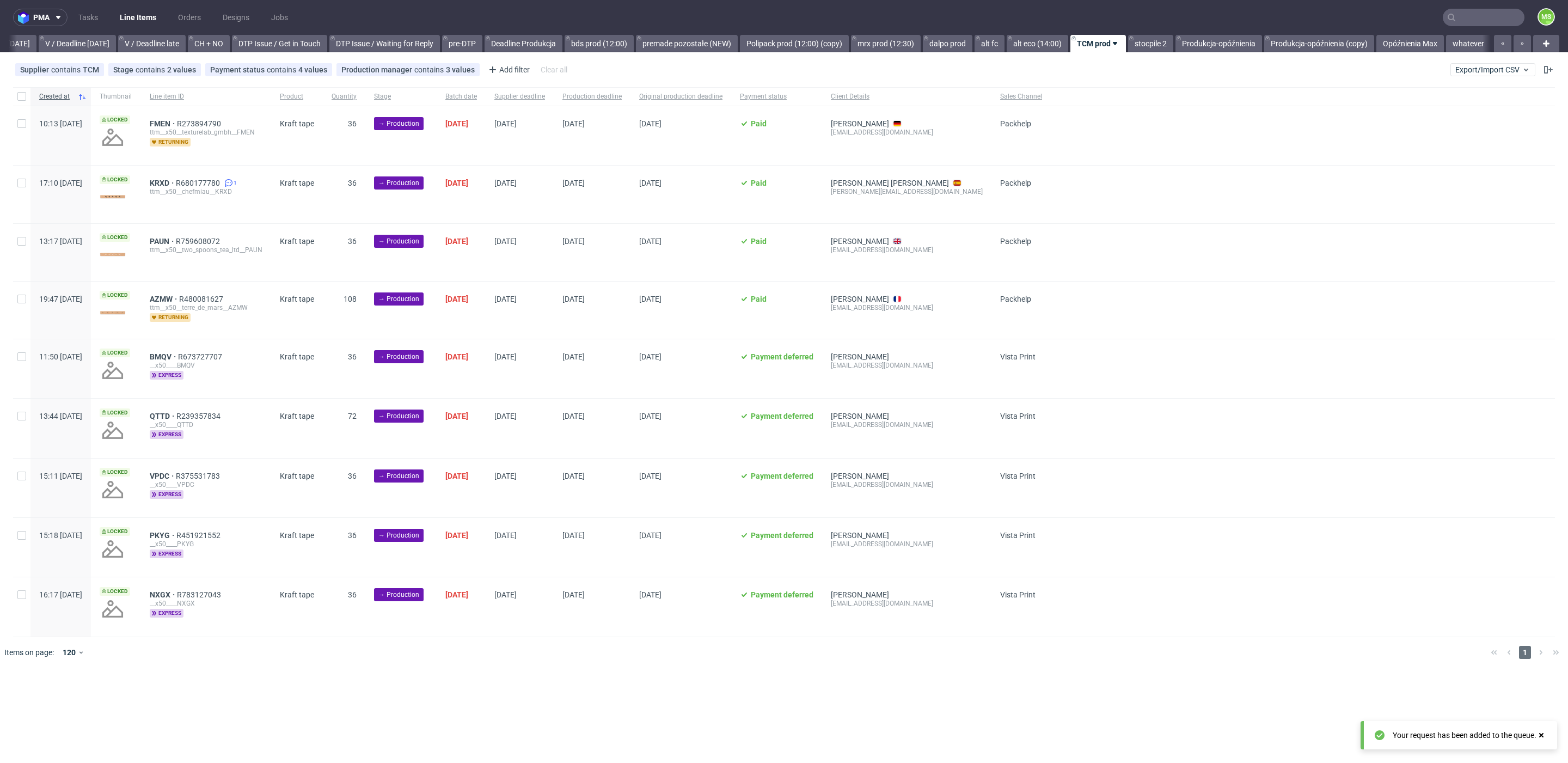
scroll to position [0, 1419]
click at [1486, 71] on span "Export/Import CSV" at bounding box center [1492, 69] width 75 height 9
click at [1486, 71] on span "Export/Import CSV" at bounding box center [1492, 69] width 75 height 9
drag, startPoint x: 1480, startPoint y: 72, endPoint x: 1093, endPoint y: 78, distance: 387.0
click at [1480, 73] on span "Export/Import CSV" at bounding box center [1492, 69] width 75 height 9
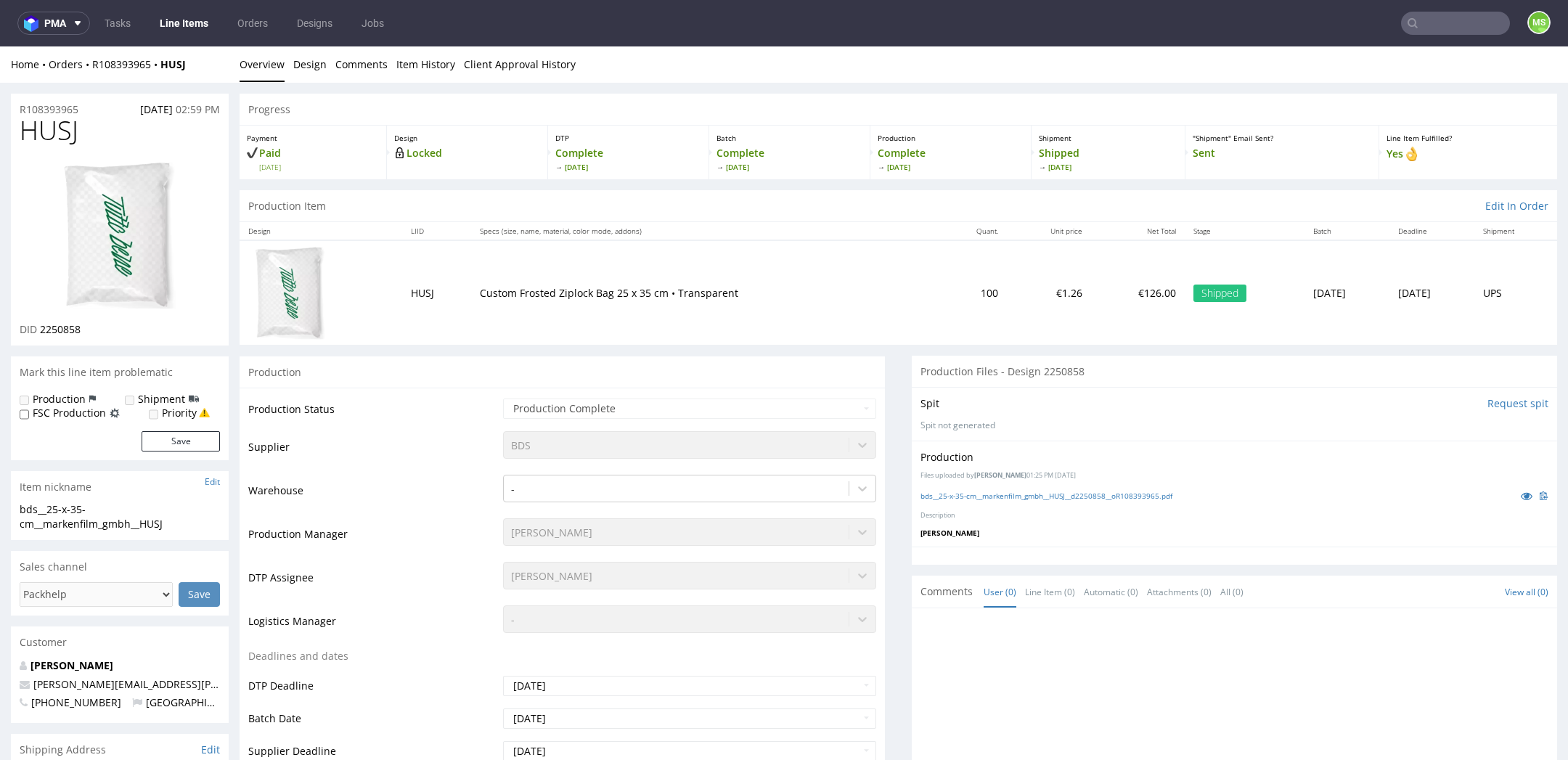
click at [185, 25] on link "Line Items" at bounding box center [184, 23] width 66 height 23
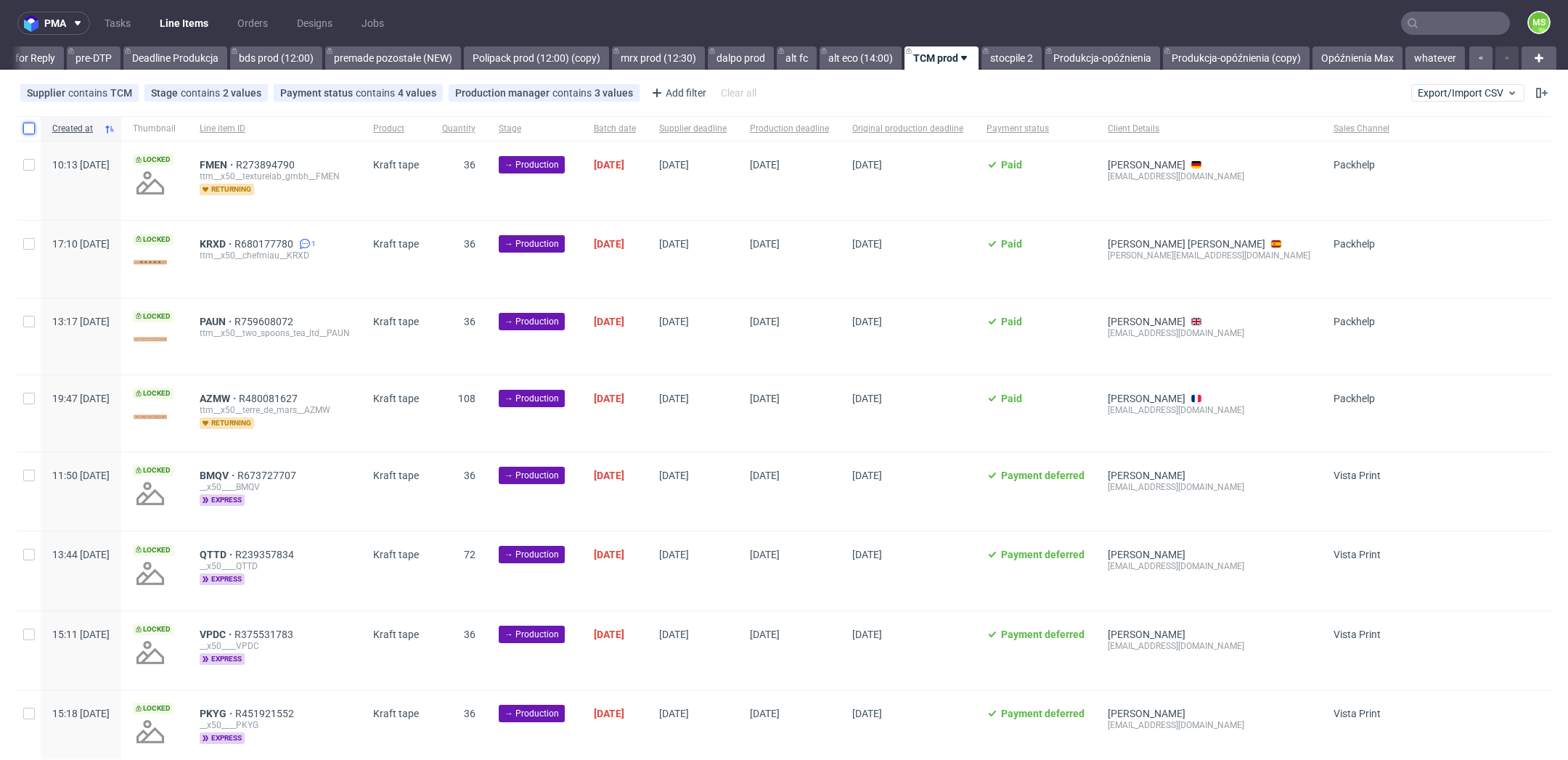
click at [29, 127] on input "checkbox" at bounding box center [28, 128] width 12 height 12
checkbox input "true"
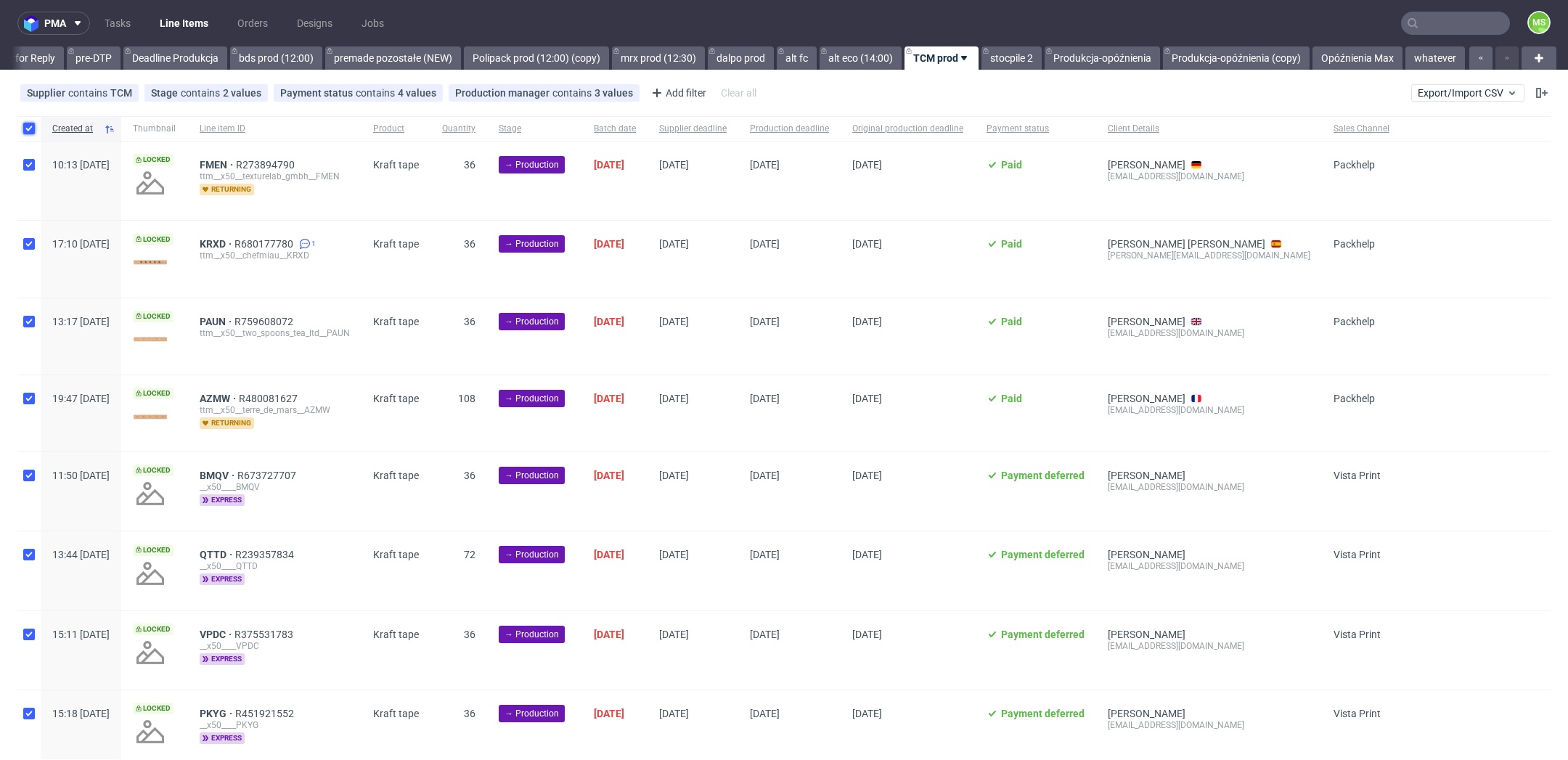
checkbox input "true"
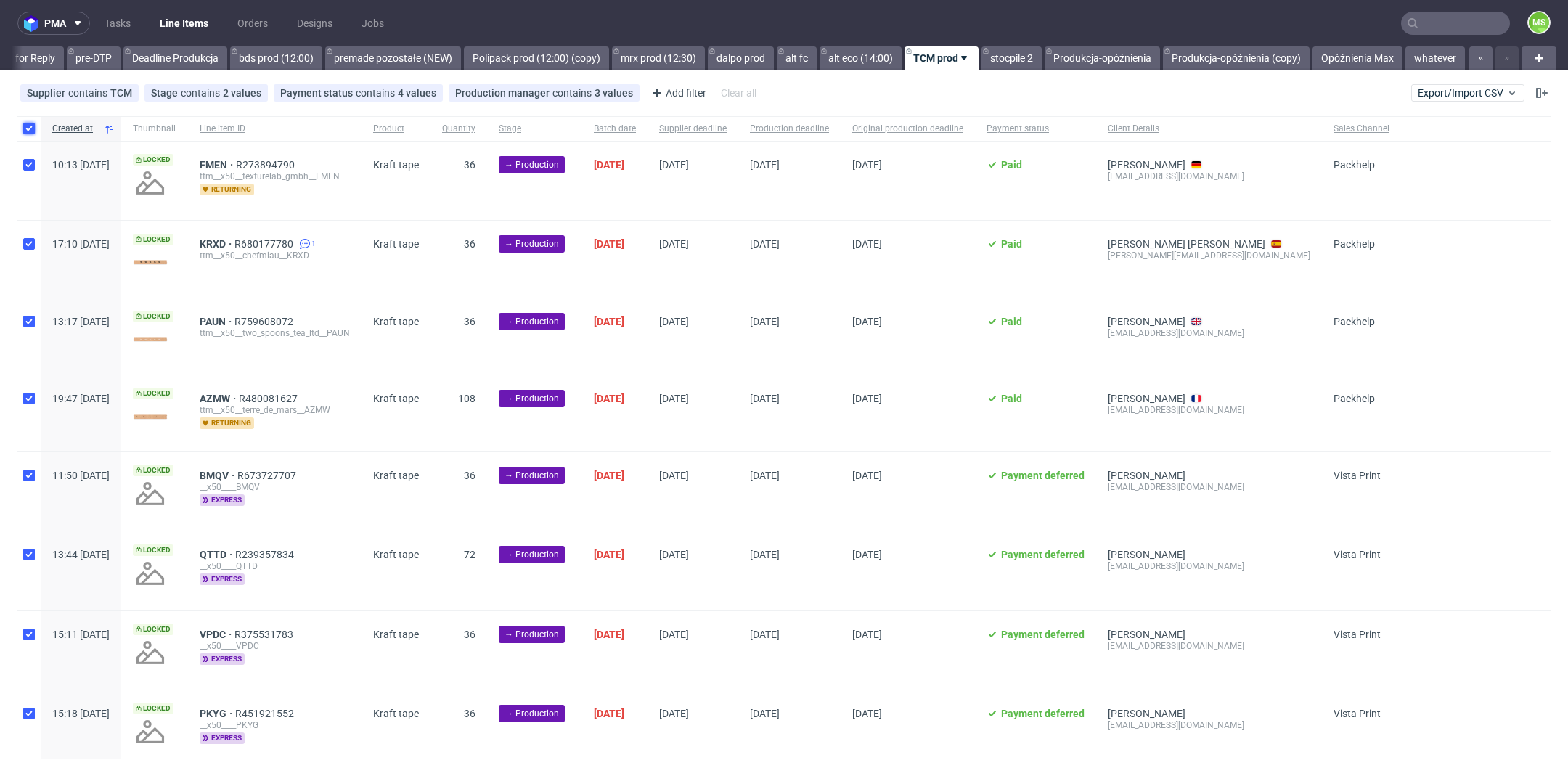
checkbox input "true"
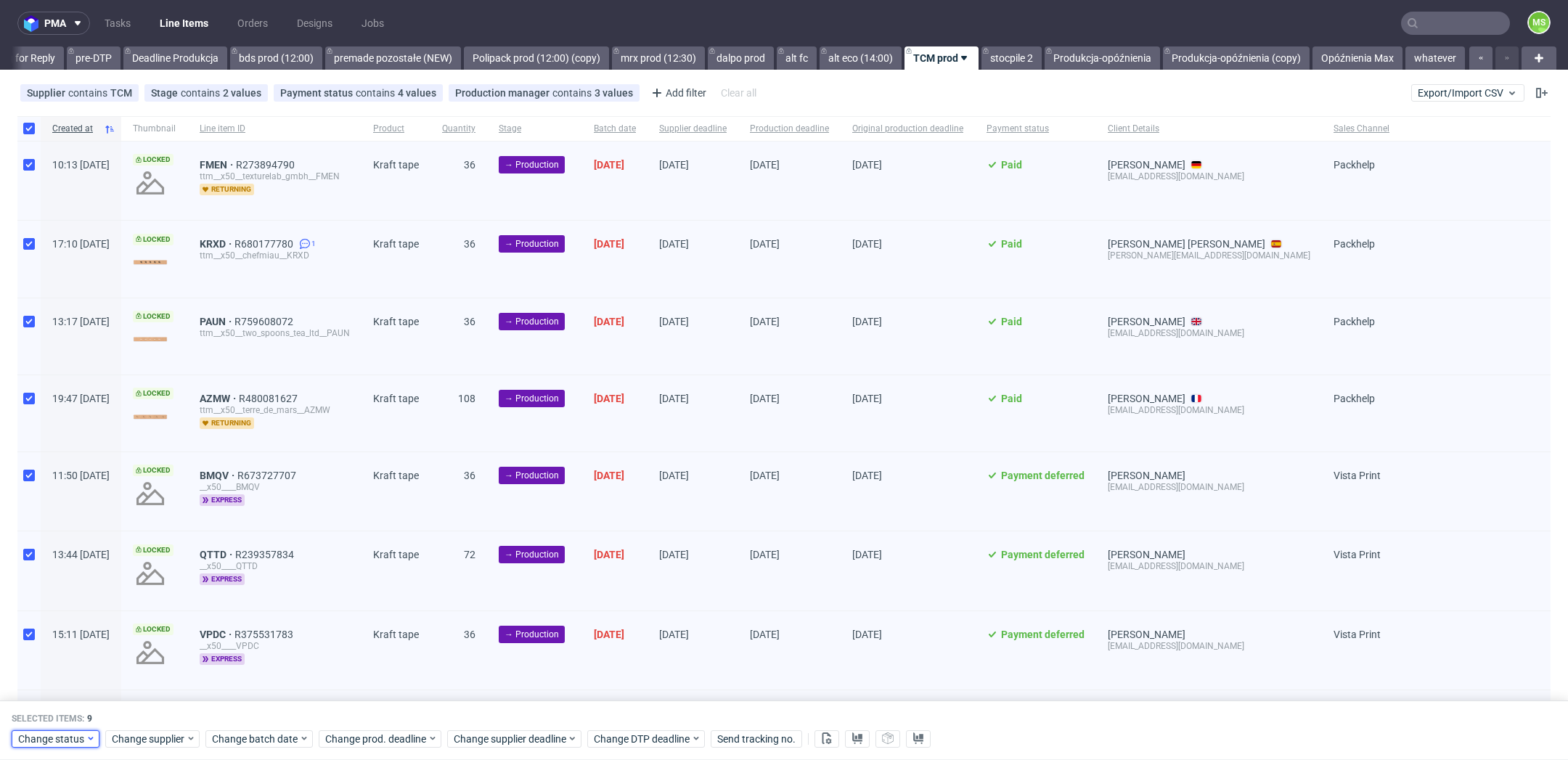
click at [70, 739] on span "Change status" at bounding box center [52, 739] width 68 height 15
click at [69, 739] on span "Change status" at bounding box center [52, 739] width 68 height 15
click at [67, 743] on span "Change status" at bounding box center [52, 739] width 68 height 15
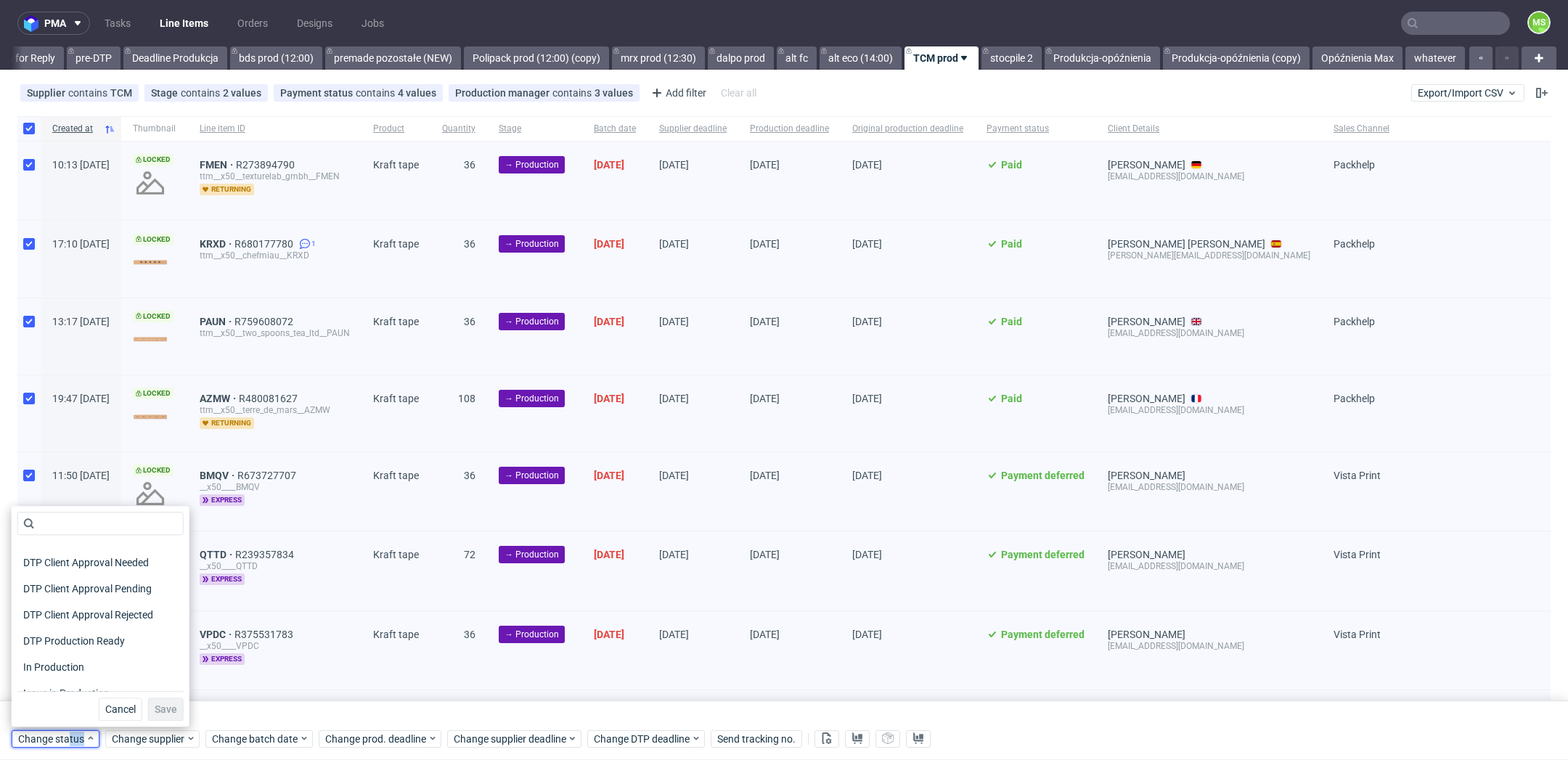
scroll to position [190, 0]
click at [90, 579] on span "In Production" at bounding box center [54, 573] width 73 height 20
click at [155, 704] on span "Save" at bounding box center [166, 709] width 23 height 10
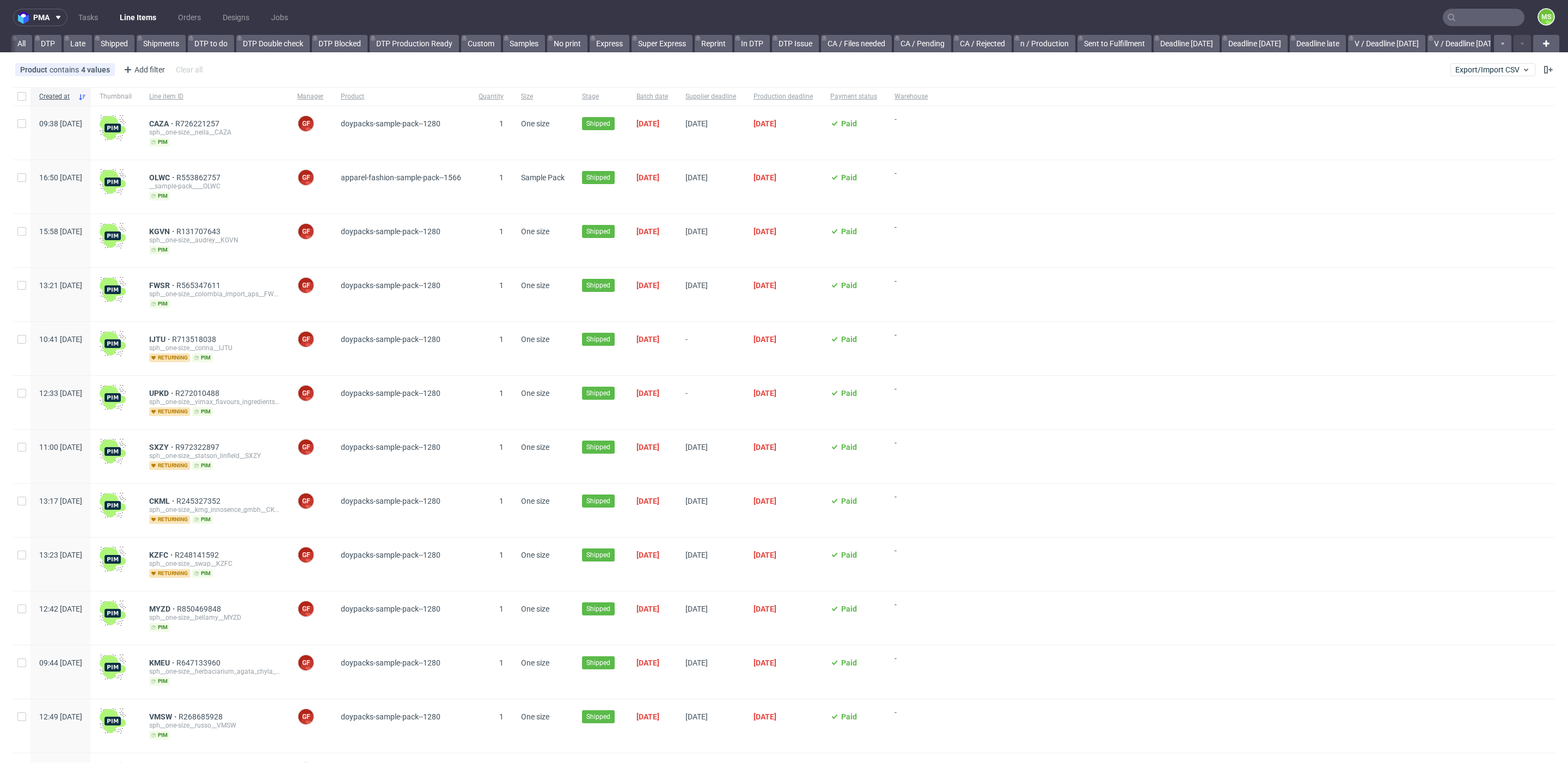
scroll to position [0, 1432]
click at [1469, 23] on input "text" at bounding box center [1484, 17] width 82 height 17
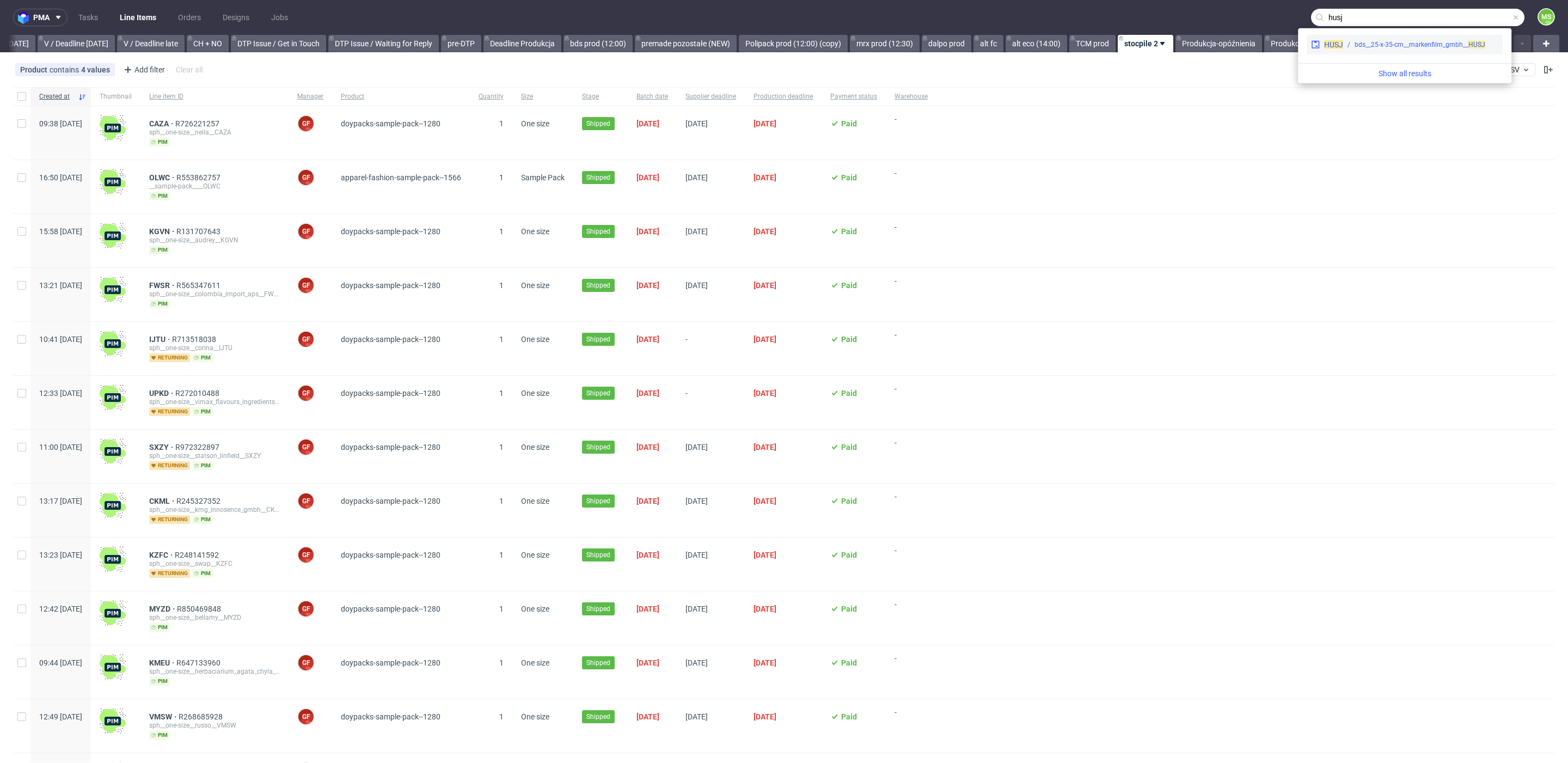
type input "husj"
click at [1376, 49] on div "HUSJ bds__25-x-35-cm__markenfilm_gmbh__ HUSJ" at bounding box center [1405, 45] width 196 height 20
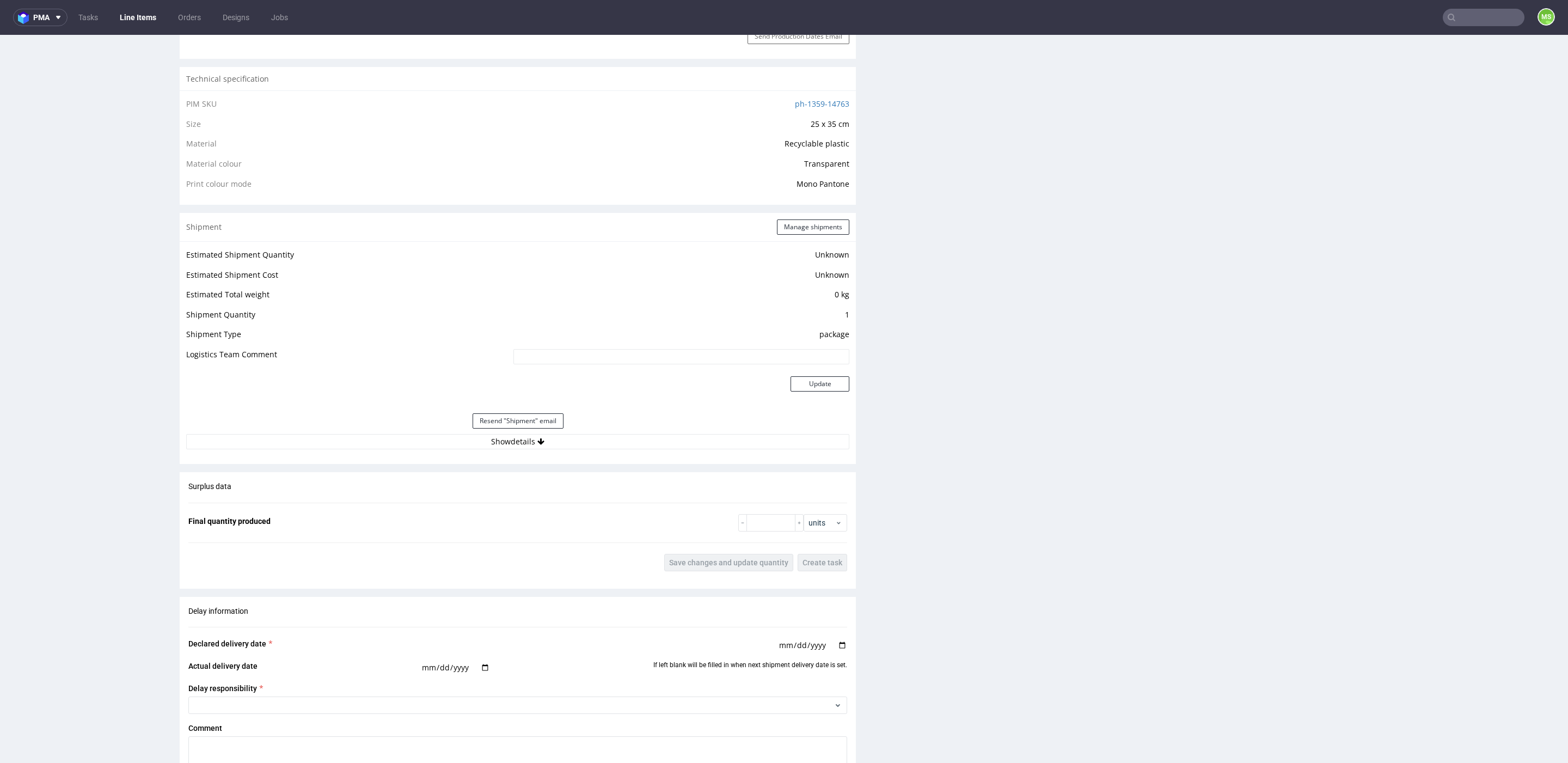
scroll to position [788, 0]
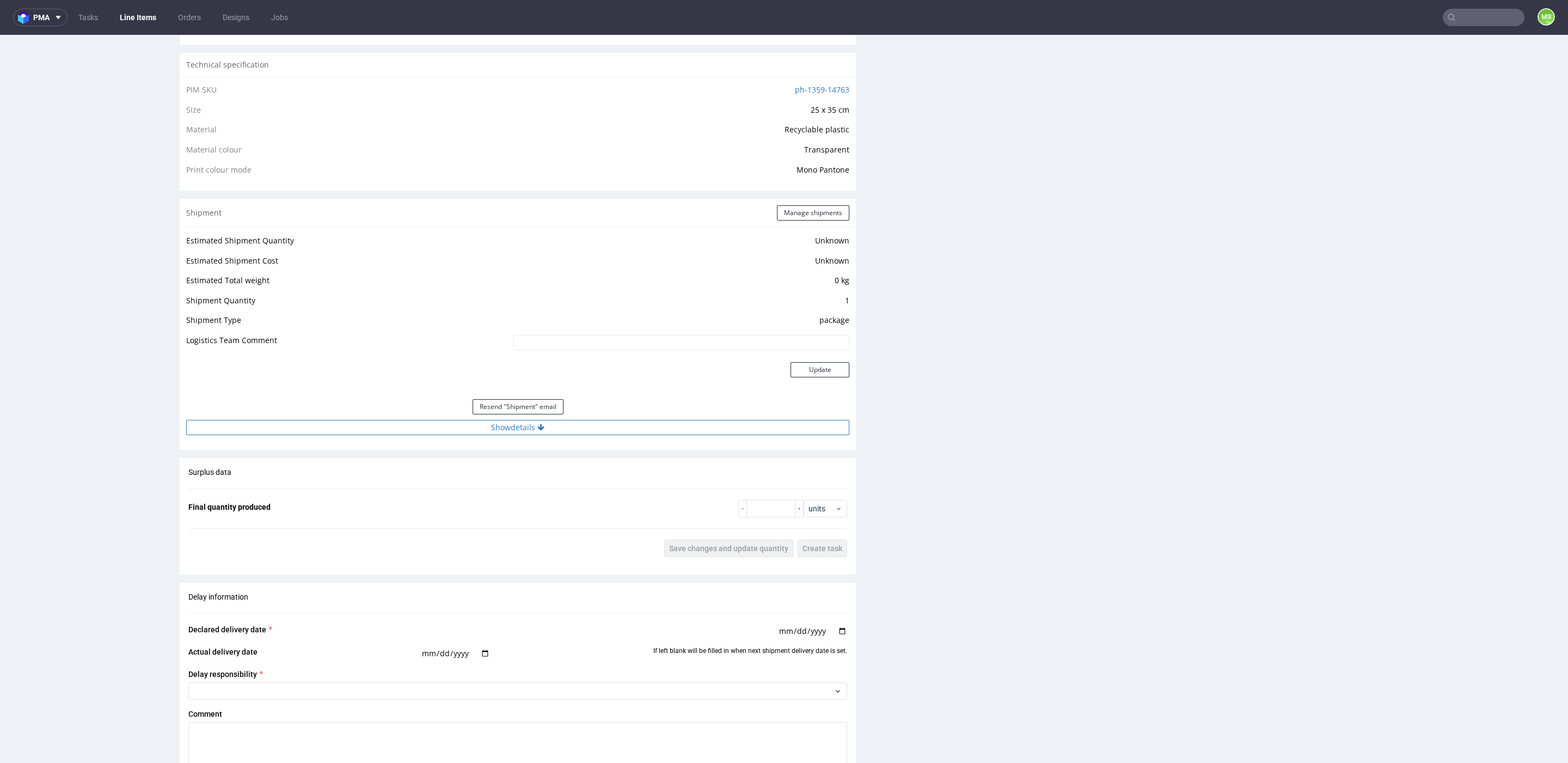
click at [549, 426] on button "Show details" at bounding box center [518, 427] width 663 height 15
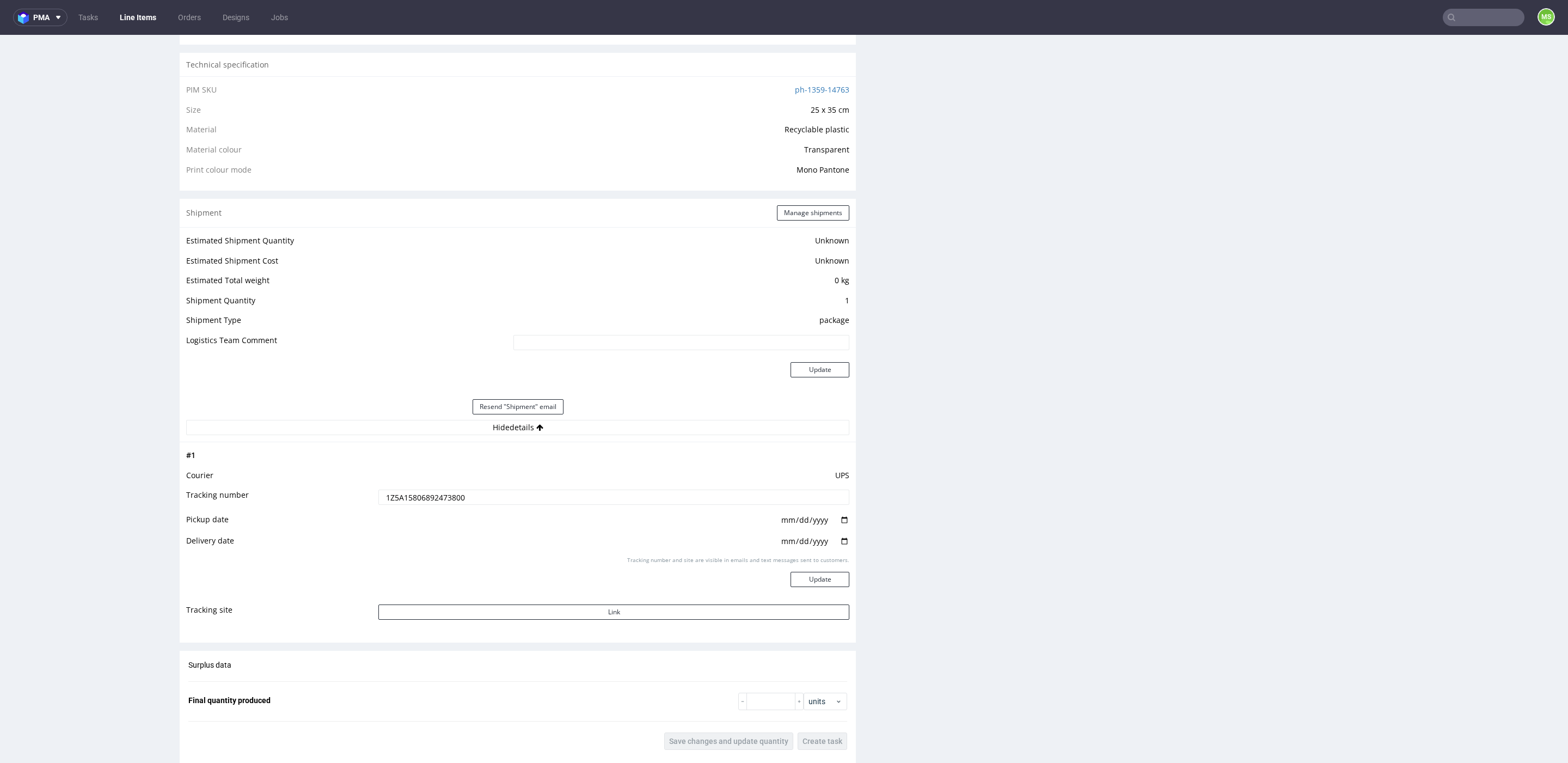
click at [437, 496] on input "1Z5A15806892473800" at bounding box center [614, 497] width 471 height 15
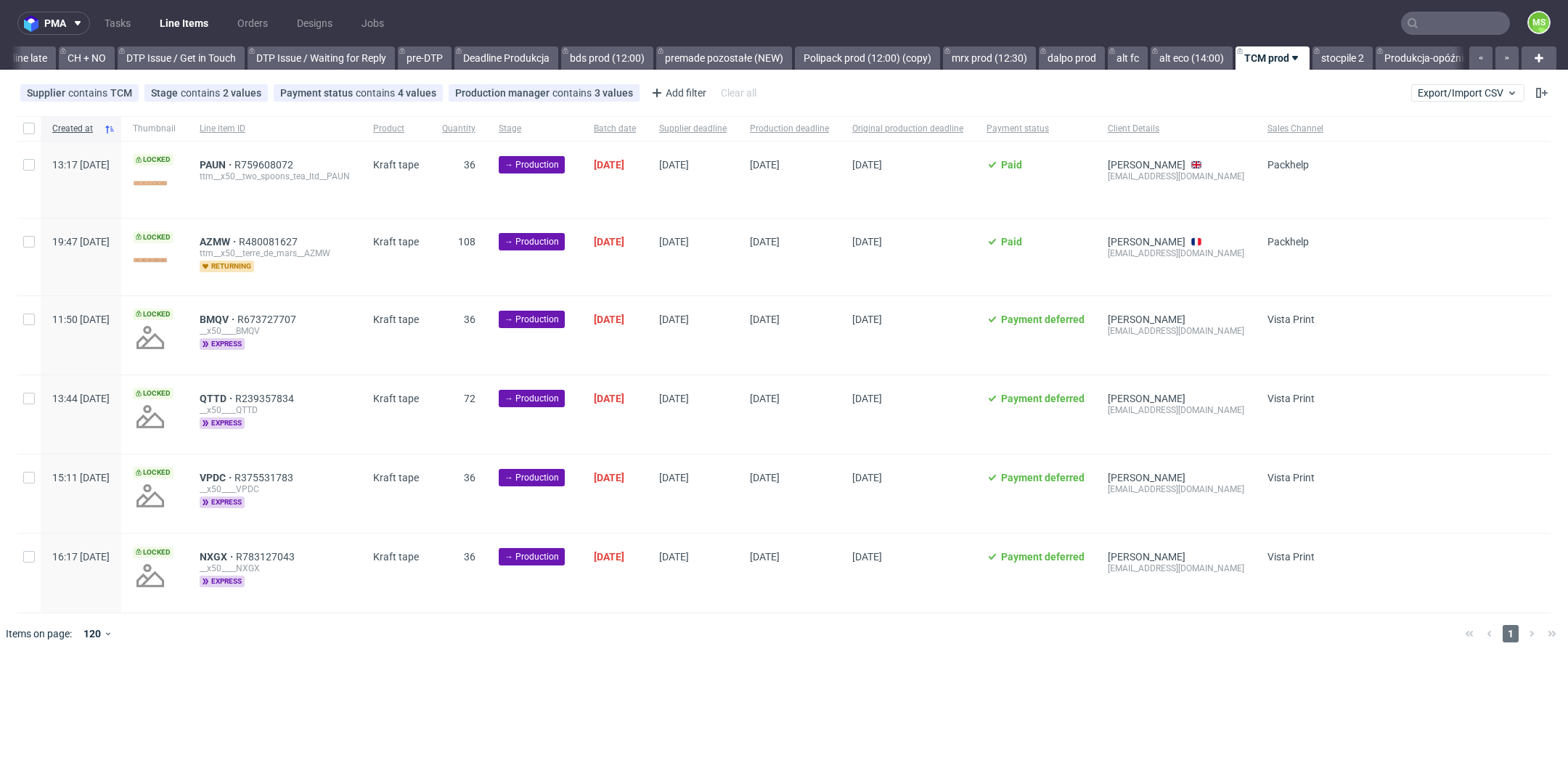
scroll to position [0, 2211]
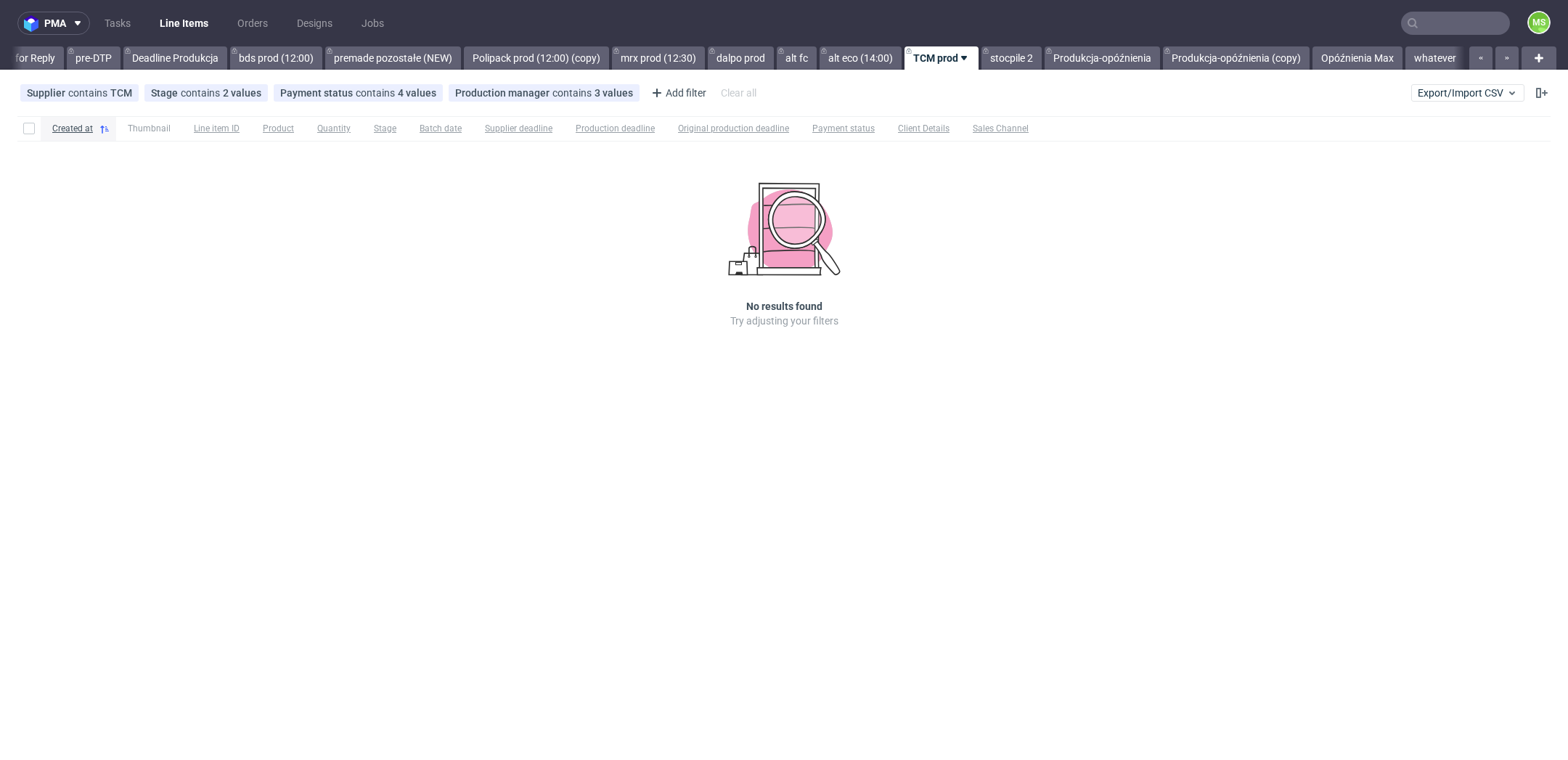
scroll to position [0, 2415]
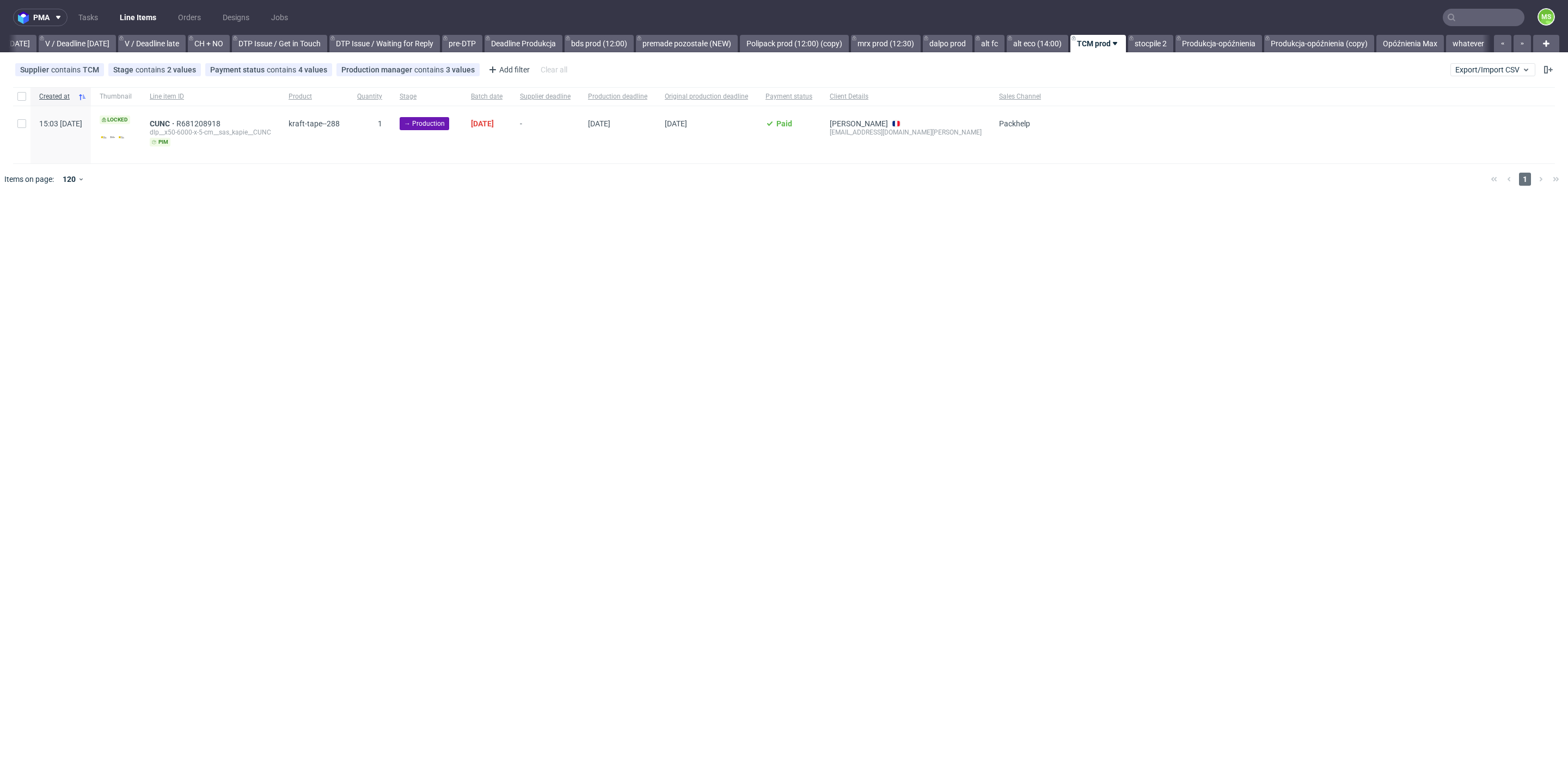
scroll to position [0, 1419]
click at [1488, 75] on button "Export/Import CSV" at bounding box center [1493, 69] width 85 height 13
click at [1475, 106] on link "Import shipments CSV" at bounding box center [1468, 113] width 128 height 17
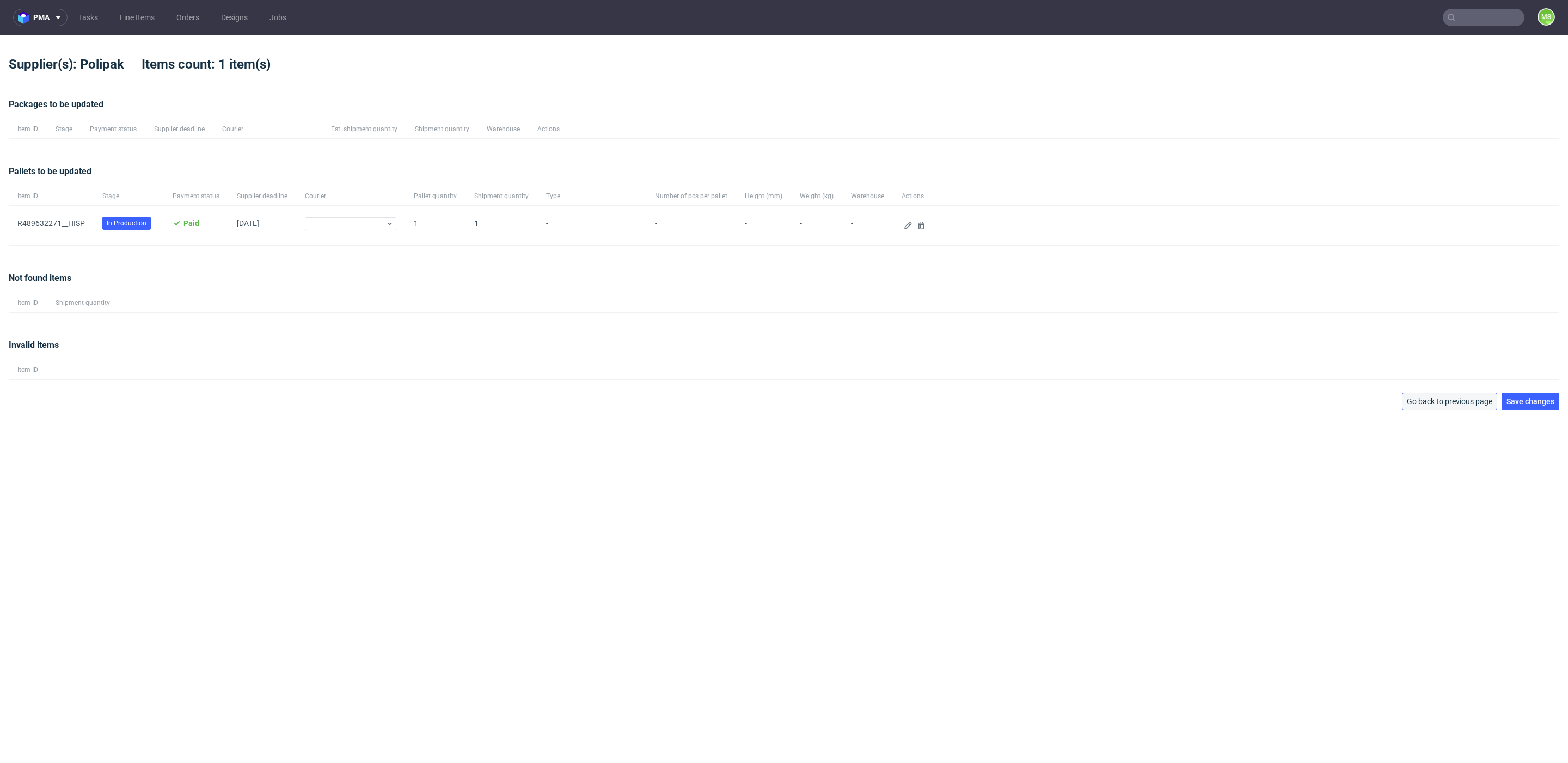
click at [1462, 396] on button "Go back to previous page" at bounding box center [1449, 401] width 95 height 17
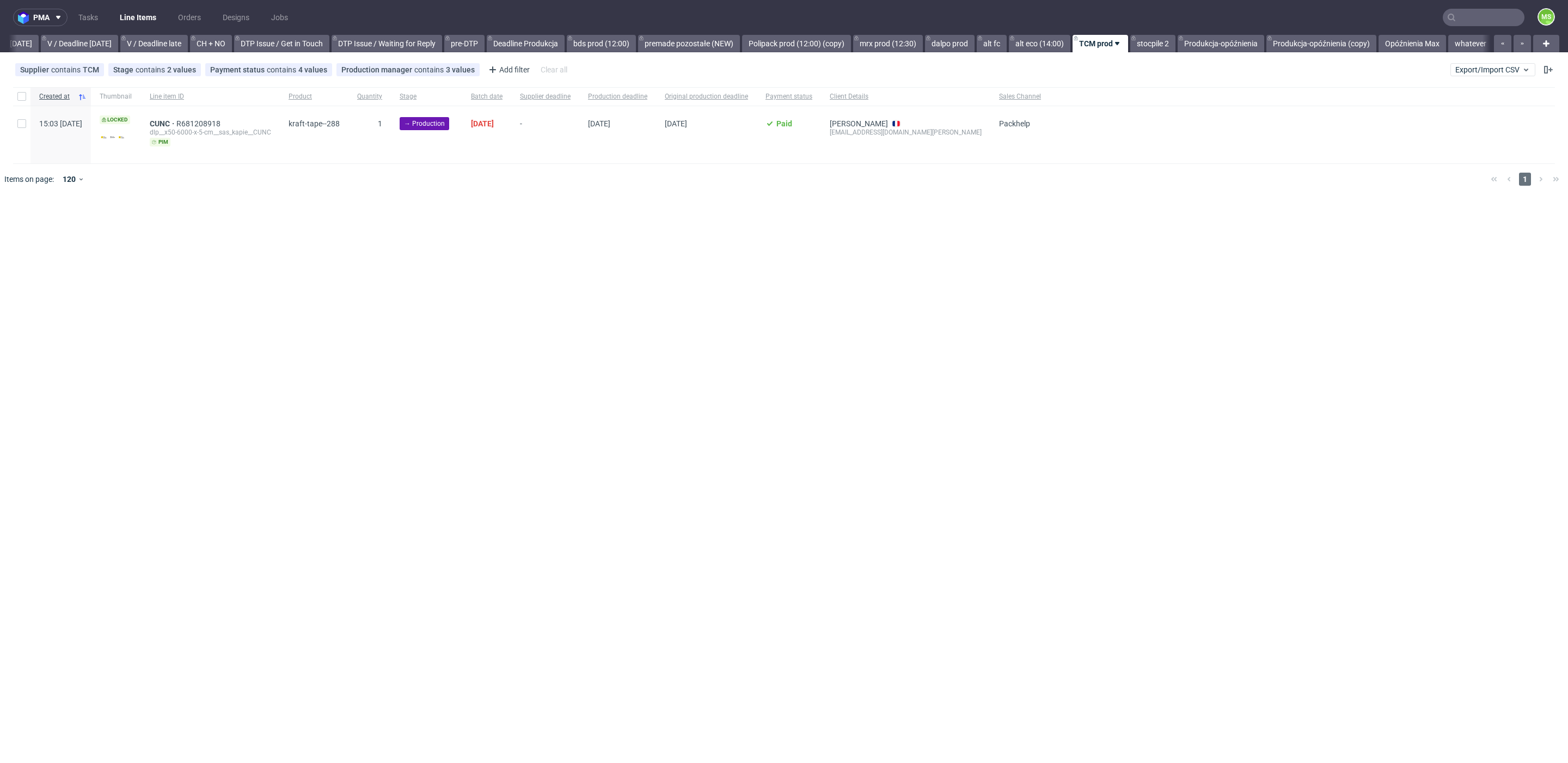
scroll to position [0, 1419]
click at [1473, 75] on button "Export/Import CSV" at bounding box center [1493, 69] width 85 height 13
click at [1459, 111] on link "Import shipments CSV" at bounding box center [1468, 113] width 128 height 17
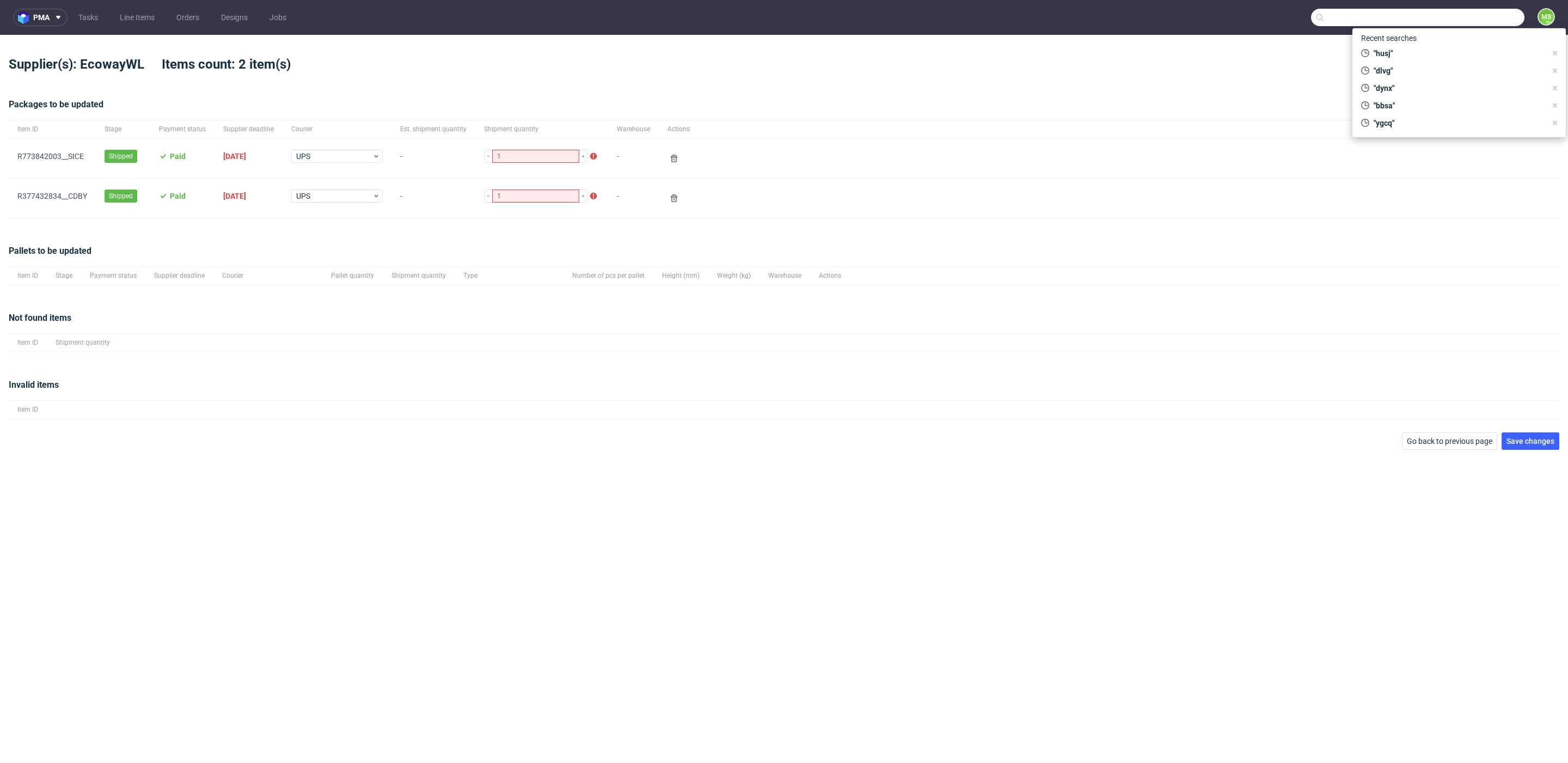
click at [1493, 17] on input "text" at bounding box center [1418, 17] width 214 height 17
type input "w"
click at [1453, 424] on div "Invalid items Item ID" at bounding box center [784, 399] width 1551 height 67
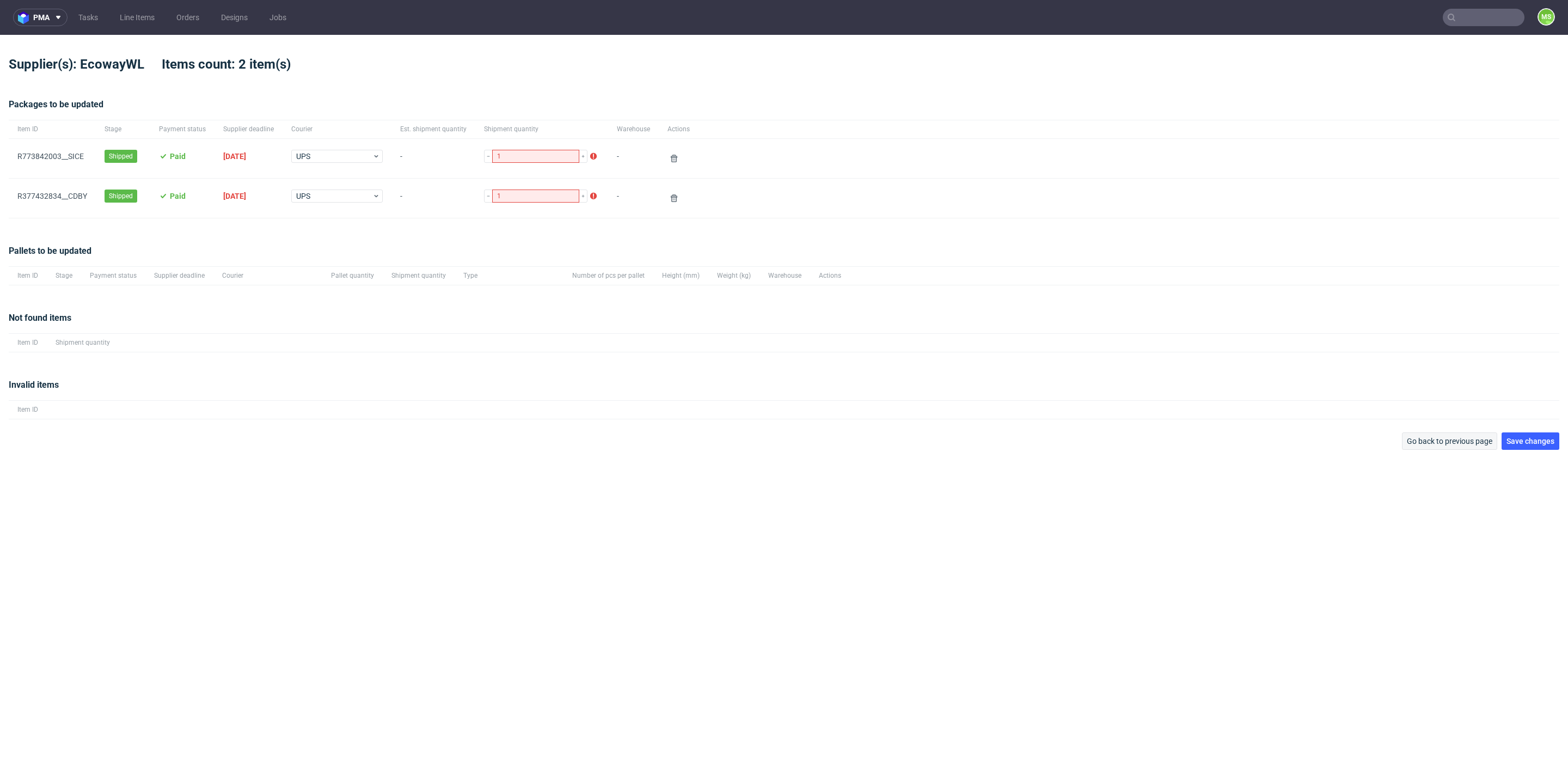
drag, startPoint x: 1454, startPoint y: 429, endPoint x: 1457, endPoint y: 438, distance: 9.5
click at [1454, 431] on div "Invalid items Item ID" at bounding box center [784, 399] width 1551 height 67
click at [1458, 438] on span "Go back to previous page" at bounding box center [1449, 441] width 86 height 8
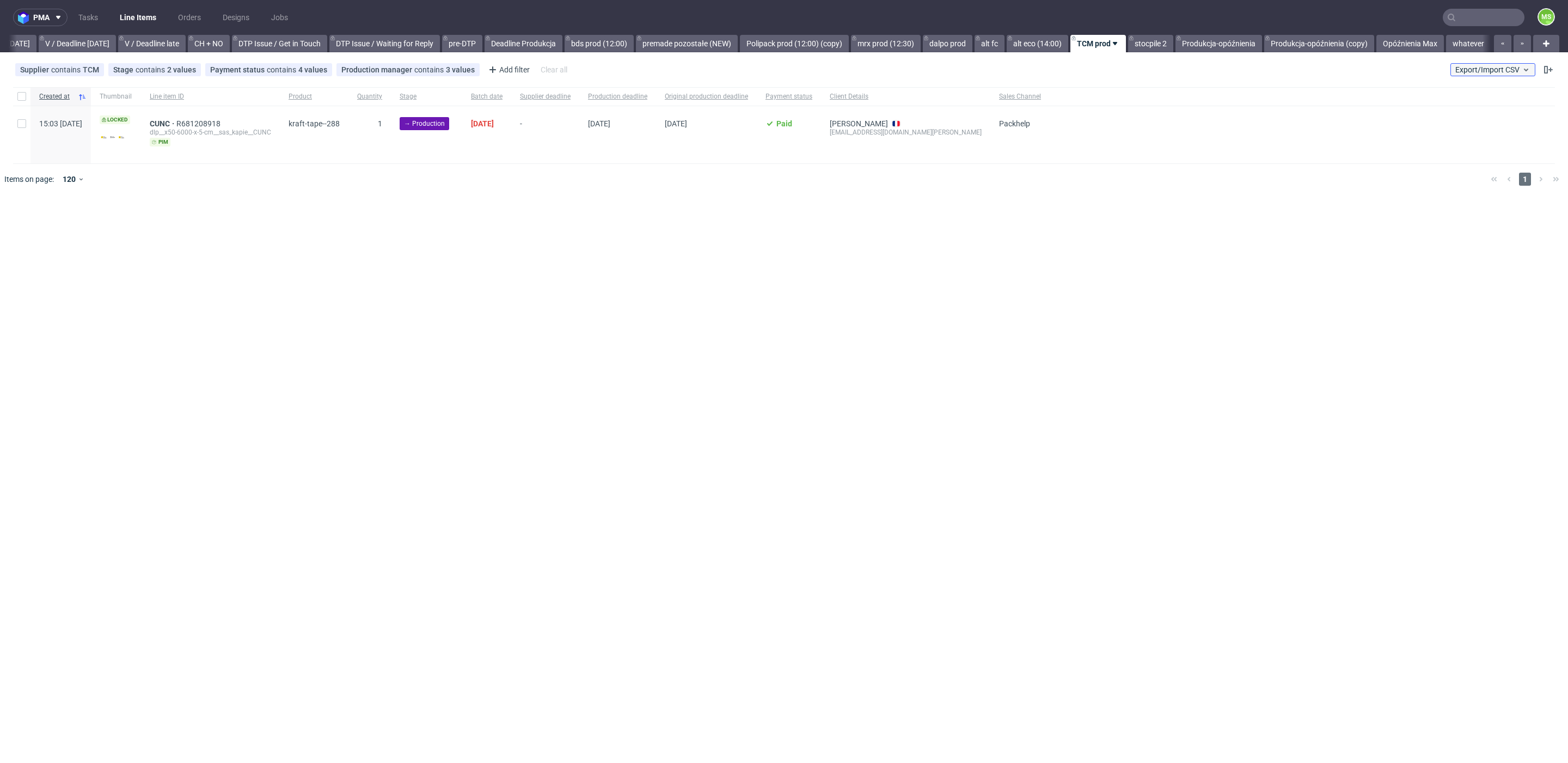
scroll to position [0, 1419]
click at [1486, 71] on span "Export/Import CSV" at bounding box center [1492, 69] width 75 height 9
click at [1476, 107] on link "Import shipments CSV" at bounding box center [1468, 113] width 128 height 17
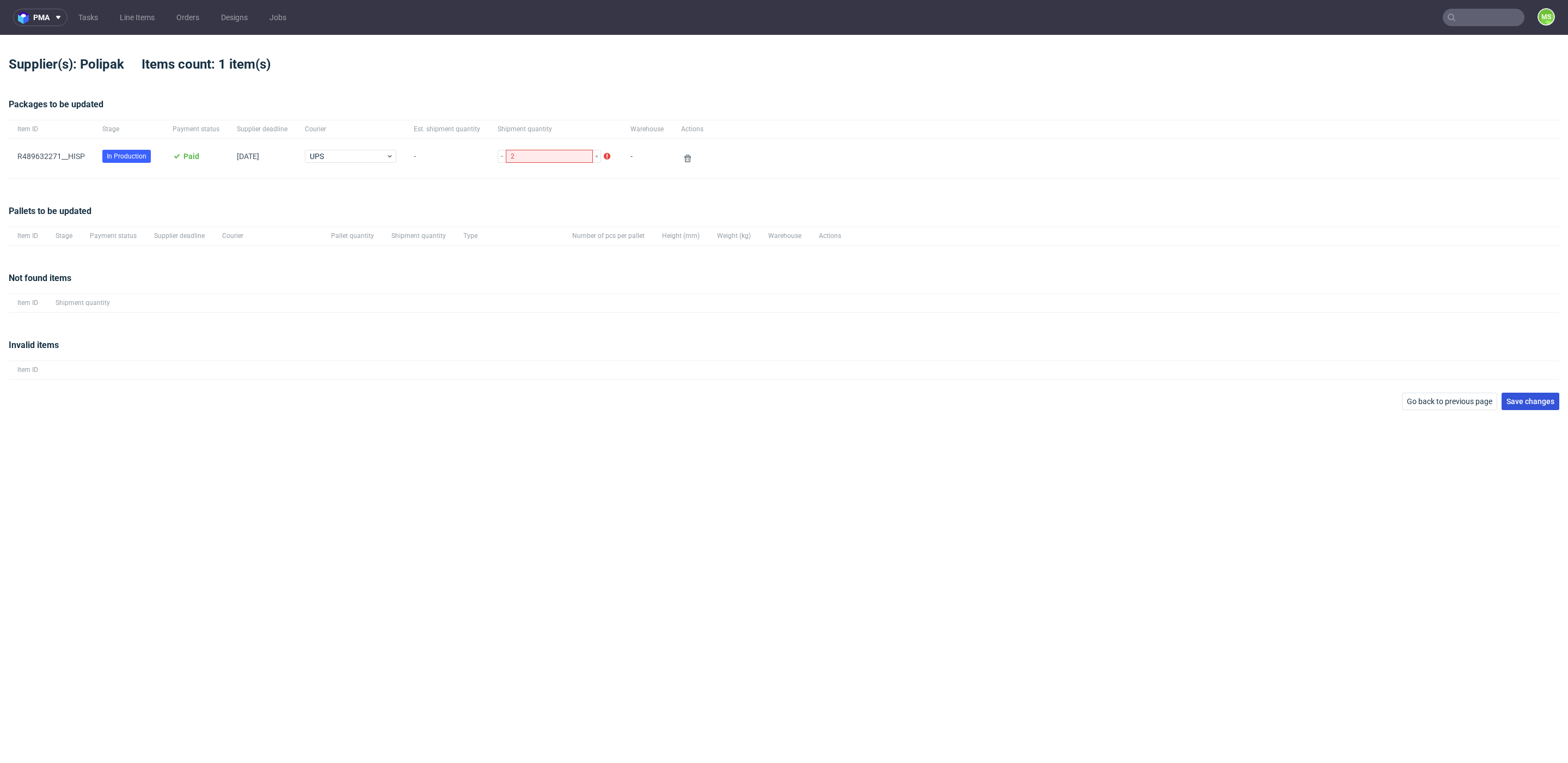
click at [1543, 401] on span "Save changes" at bounding box center [1530, 401] width 48 height 8
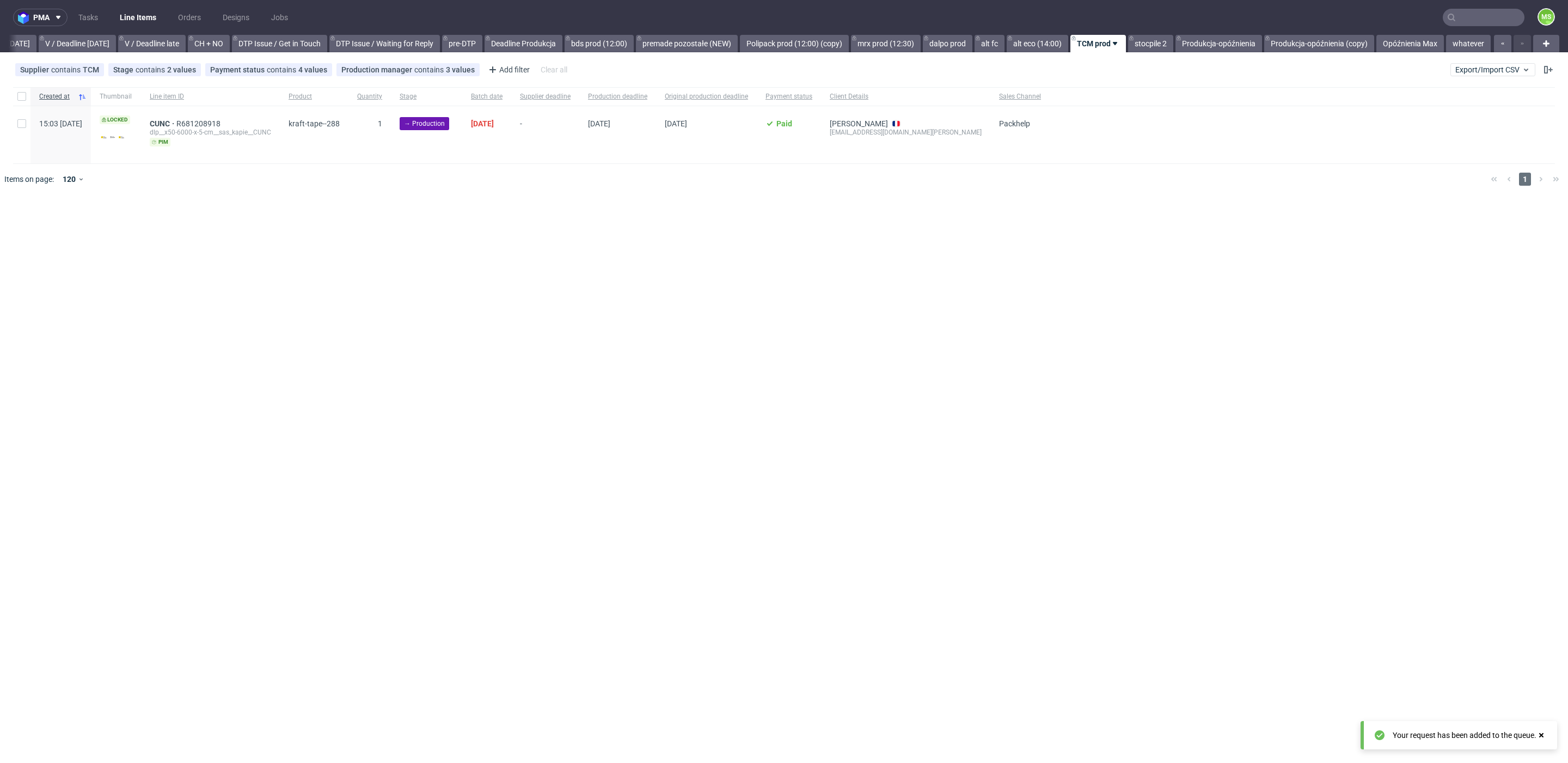
scroll to position [0, 1419]
